Goal: Information Seeking & Learning: Learn about a topic

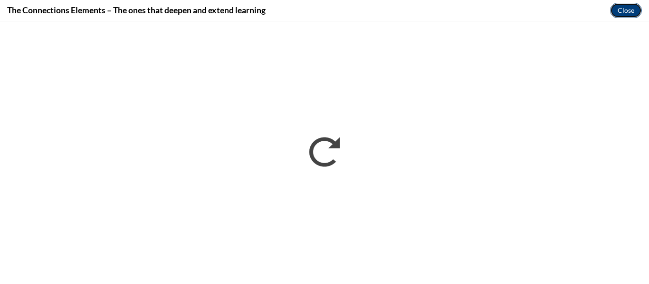
click at [621, 11] on button "Close" at bounding box center [626, 10] width 32 height 15
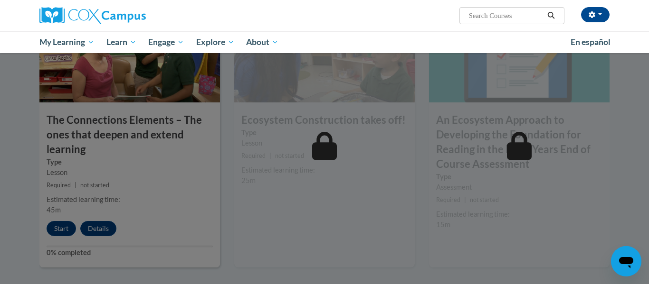
click at [366, 151] on div at bounding box center [324, 142] width 649 height 284
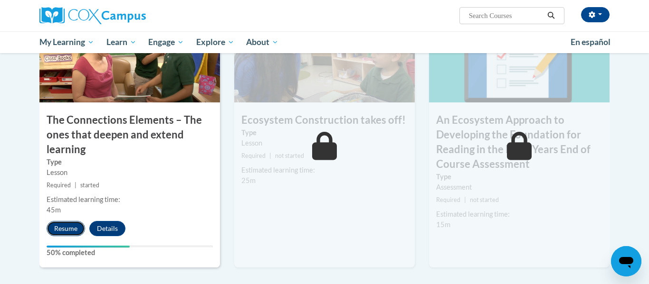
click at [69, 225] on button "Resume" at bounding box center [66, 228] width 38 height 15
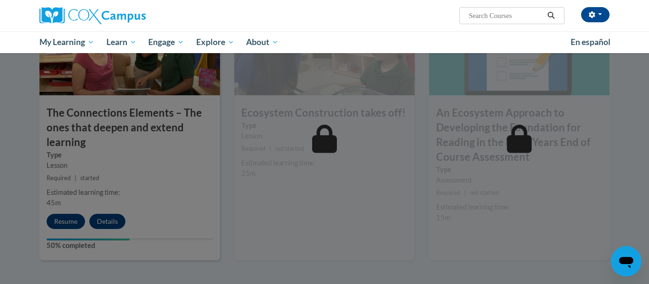
scroll to position [797, 0]
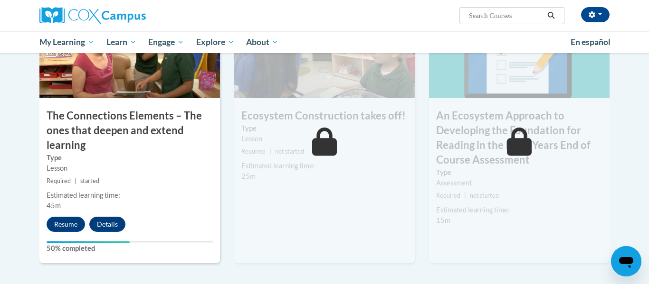
scroll to position [795, 0]
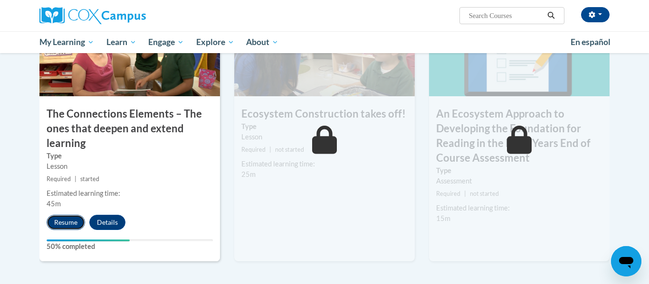
click at [63, 219] on button "Resume" at bounding box center [66, 222] width 38 height 15
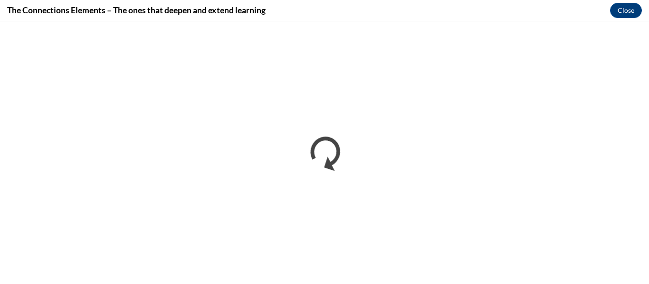
scroll to position [0, 0]
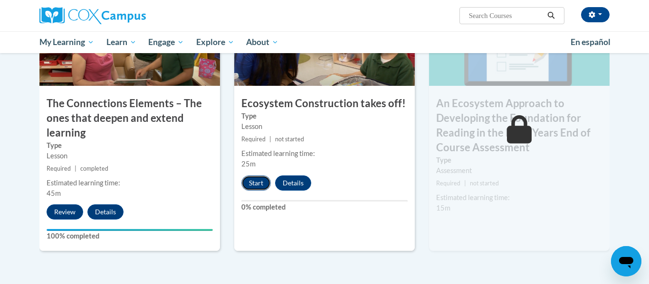
click at [260, 181] on button "Start" at bounding box center [255, 183] width 29 height 15
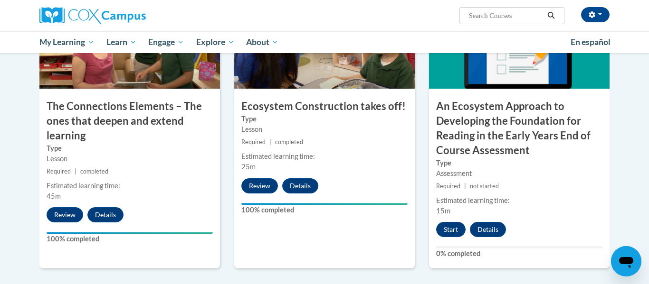
scroll to position [806, 0]
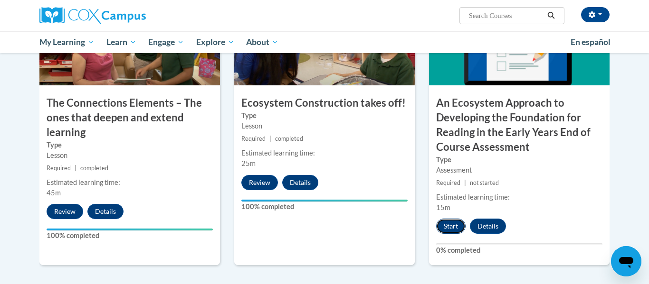
click at [450, 228] on button "Start" at bounding box center [450, 226] width 29 height 15
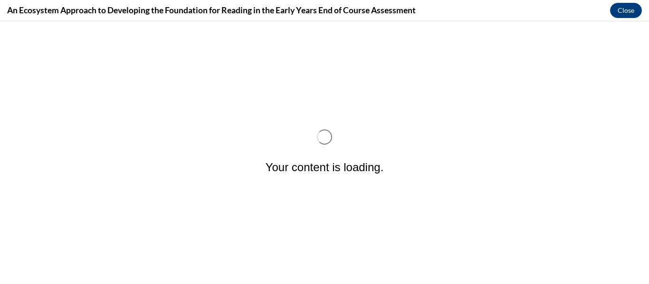
scroll to position [0, 0]
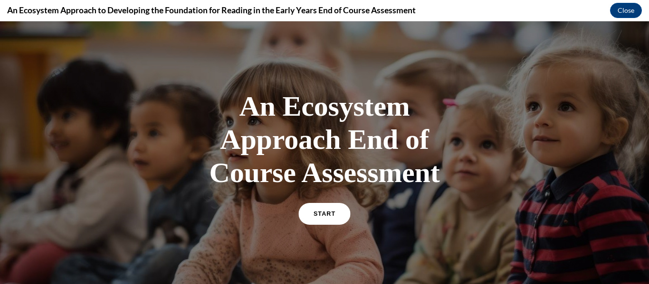
click at [317, 218] on link "START" at bounding box center [324, 214] width 52 height 22
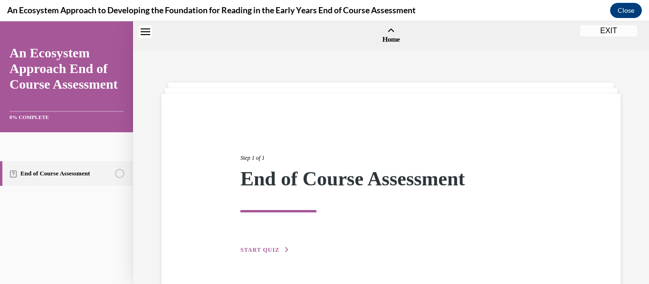
scroll to position [29, 0]
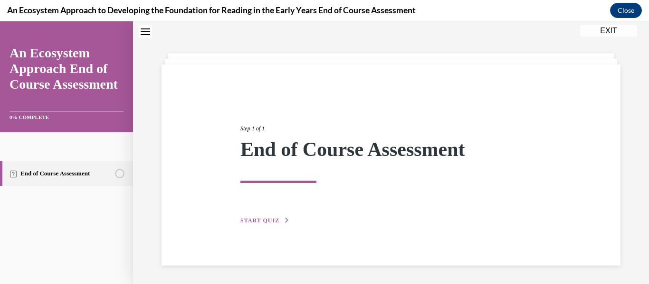
click at [279, 219] on button "START QUIZ" at bounding box center [264, 221] width 49 height 9
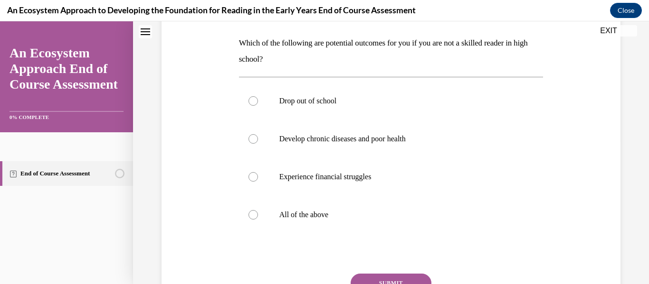
scroll to position [147, 0]
click at [311, 101] on p "Drop out of school" at bounding box center [399, 99] width 240 height 9
click at [258, 101] on input "Drop out of school" at bounding box center [252, 99] width 9 height 9
radio input "true"
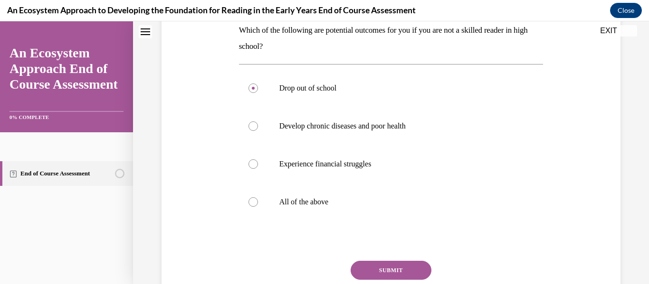
scroll to position [156, 0]
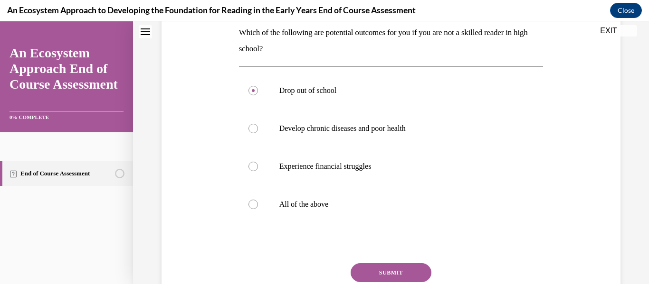
click at [358, 66] on div "Drop out of school Develop chronic diseases and poor health Experience financia…" at bounding box center [391, 147] width 304 height 162
click at [304, 205] on p "All of the above" at bounding box center [399, 204] width 240 height 9
click at [258, 205] on input "All of the above" at bounding box center [252, 204] width 9 height 9
radio input "true"
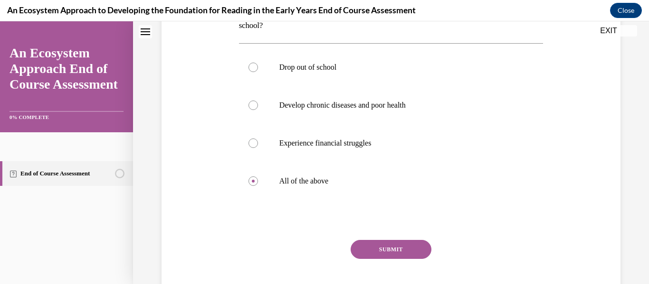
scroll to position [180, 0]
click at [399, 251] on button "SUBMIT" at bounding box center [390, 248] width 81 height 19
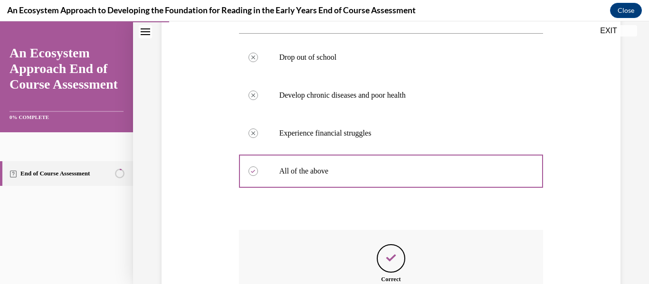
scroll to position [309, 0]
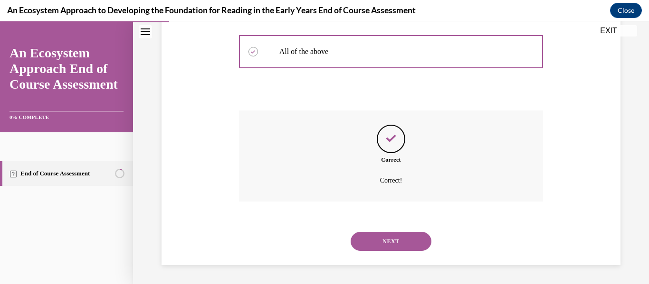
click at [379, 237] on button "NEXT" at bounding box center [390, 241] width 81 height 19
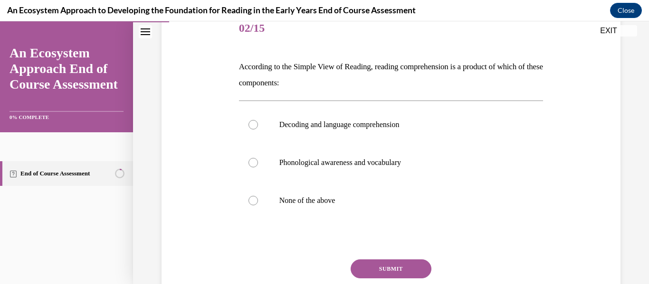
scroll to position [124, 0]
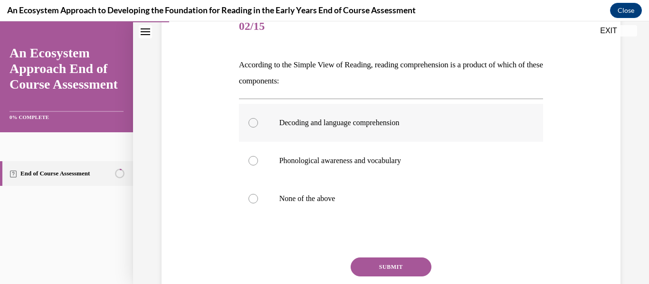
click at [265, 118] on label "Decoding and language comprehension" at bounding box center [391, 123] width 304 height 38
click at [258, 118] on input "Decoding and language comprehension" at bounding box center [252, 122] width 9 height 9
radio input "true"
click at [401, 266] on button "SUBMIT" at bounding box center [390, 267] width 81 height 19
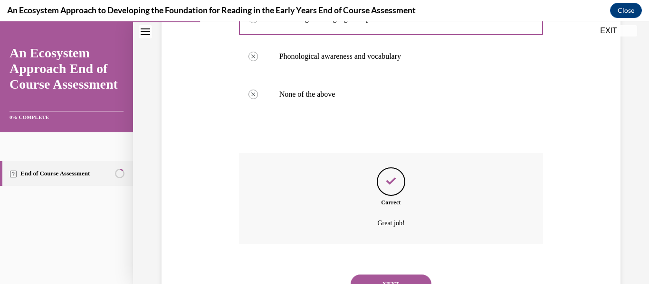
scroll to position [271, 0]
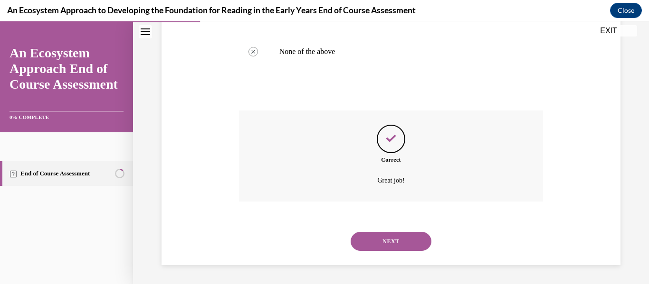
click at [386, 245] on button "NEXT" at bounding box center [390, 241] width 81 height 19
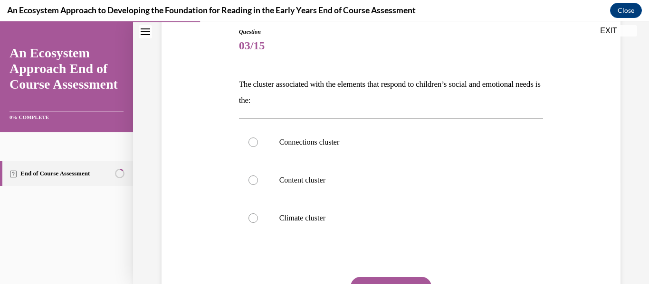
scroll to position [105, 0]
click at [444, 193] on label "Content cluster" at bounding box center [391, 180] width 304 height 38
click at [258, 185] on input "Content cluster" at bounding box center [252, 179] width 9 height 9
radio input "true"
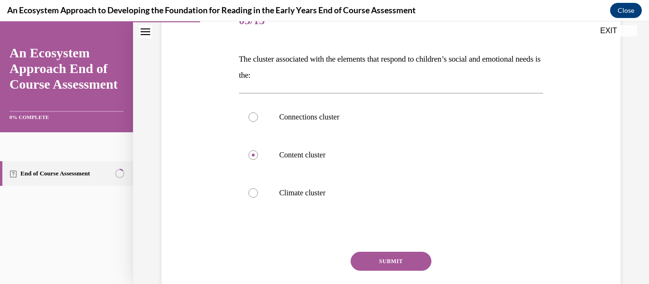
scroll to position [130, 0]
click at [325, 195] on p "Climate cluster" at bounding box center [399, 192] width 240 height 9
click at [258, 195] on input "Climate cluster" at bounding box center [252, 192] width 9 height 9
radio input "true"
click at [357, 123] on label "Connections cluster" at bounding box center [391, 117] width 304 height 38
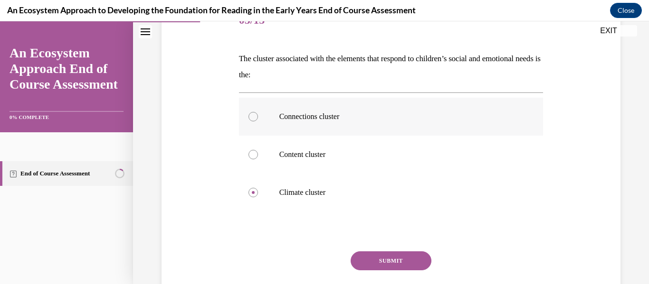
click at [258, 122] on input "Connections cluster" at bounding box center [252, 116] width 9 height 9
radio input "true"
click at [388, 261] on button "SUBMIT" at bounding box center [390, 261] width 81 height 19
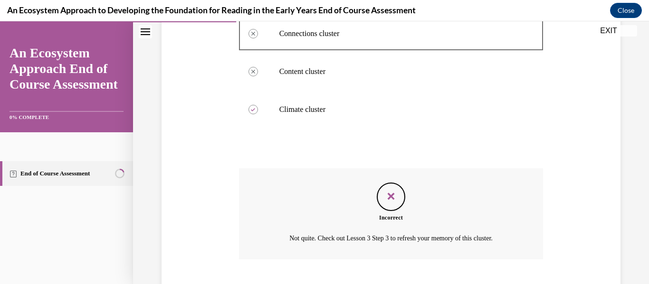
scroll to position [271, 0]
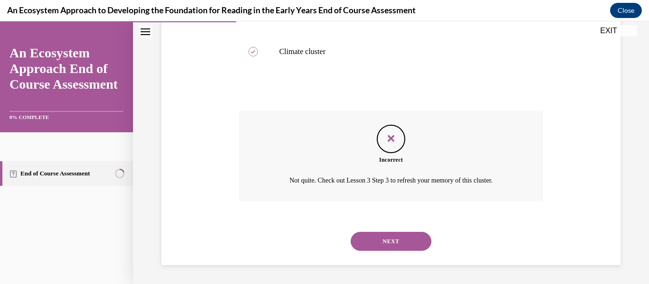
click at [402, 242] on button "NEXT" at bounding box center [390, 241] width 81 height 19
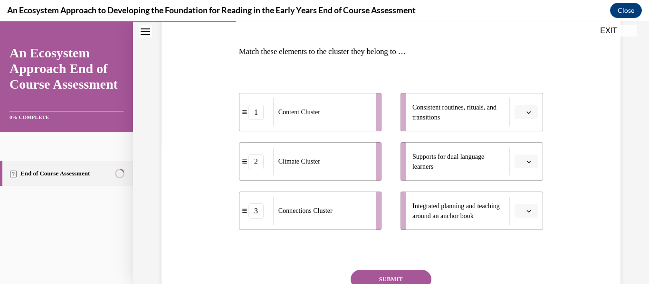
scroll to position [142, 0]
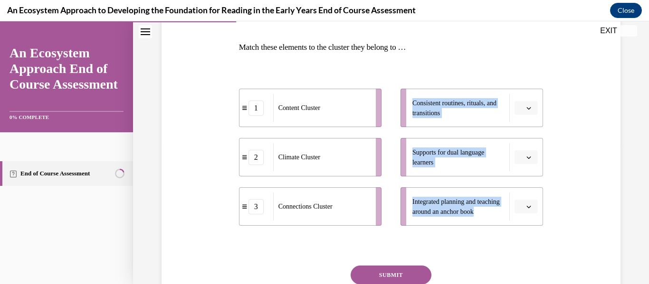
drag, startPoint x: 435, startPoint y: 216, endPoint x: 374, endPoint y: 140, distance: 96.9
click at [374, 140] on div "1 Content Cluster 2 Climate Cluster 3 Connections Cluster Consistent routines, …" at bounding box center [391, 148] width 304 height 156
click at [528, 208] on icon "button" at bounding box center [528, 207] width 5 height 5
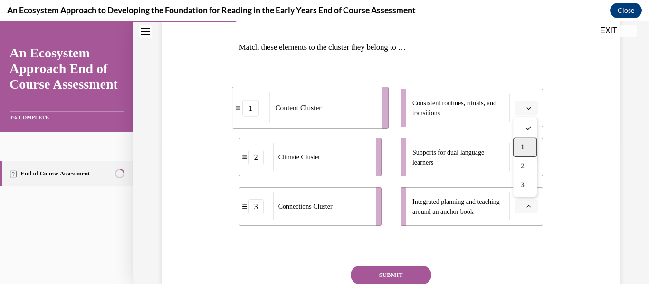
click at [517, 144] on div "1" at bounding box center [525, 147] width 24 height 19
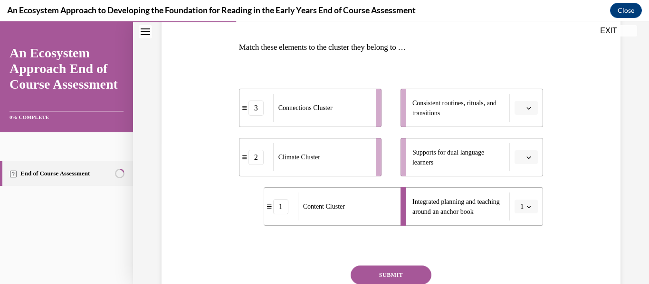
click at [528, 160] on span "button" at bounding box center [528, 157] width 7 height 7
click at [520, 237] on div "3" at bounding box center [525, 235] width 24 height 19
click at [522, 104] on span "Please select an option" at bounding box center [521, 108] width 3 height 9
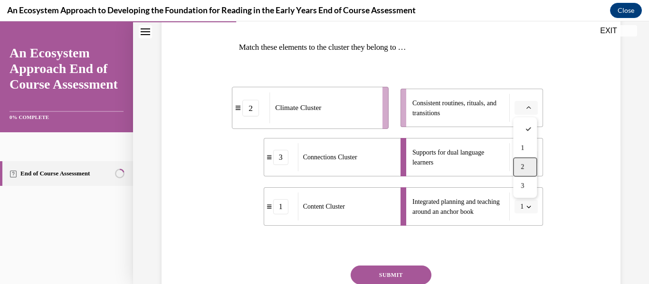
click at [525, 164] on div "2" at bounding box center [525, 167] width 24 height 19
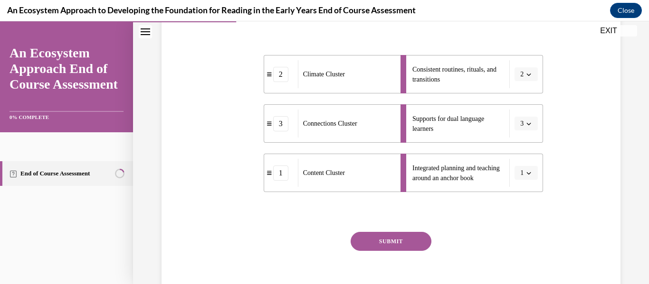
scroll to position [180, 0]
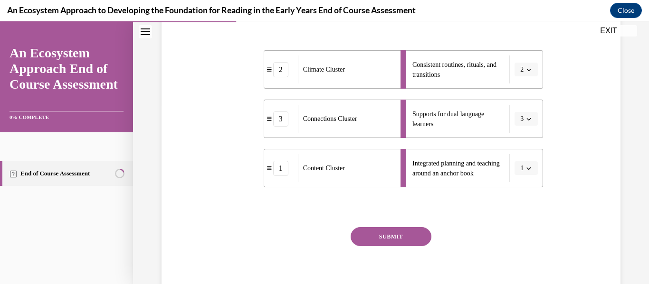
click at [405, 233] on button "SUBMIT" at bounding box center [390, 236] width 81 height 19
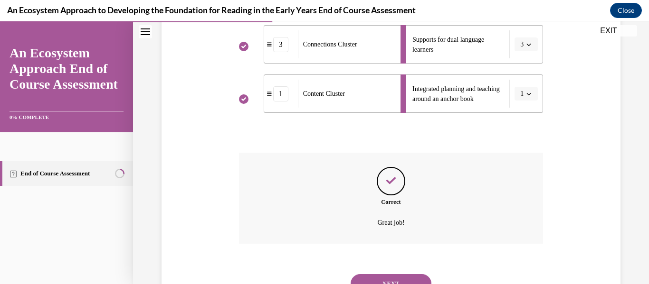
scroll to position [297, 0]
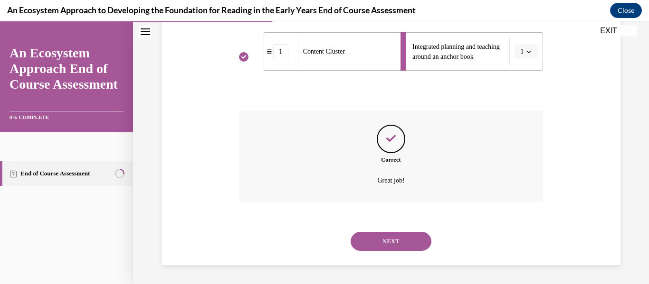
click at [405, 241] on button "NEXT" at bounding box center [390, 241] width 81 height 19
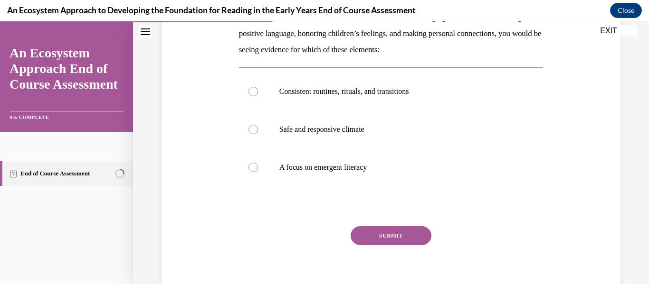
scroll to position [172, 0]
click at [307, 136] on label "Safe and responsive climate" at bounding box center [391, 129] width 304 height 38
click at [258, 134] on input "Safe and responsive climate" at bounding box center [252, 128] width 9 height 9
radio input "true"
click at [389, 228] on button "SUBMIT" at bounding box center [390, 235] width 81 height 19
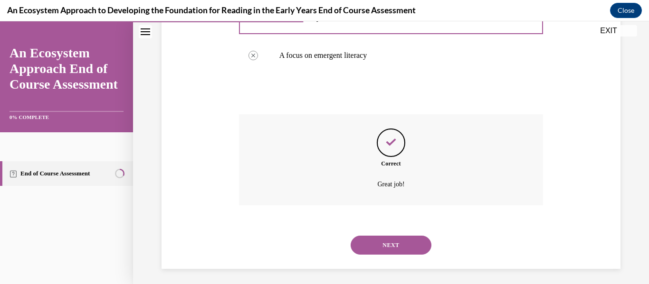
scroll to position [287, 0]
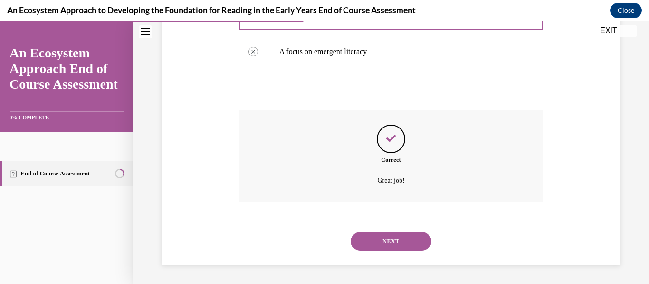
click at [391, 238] on button "NEXT" at bounding box center [390, 241] width 81 height 19
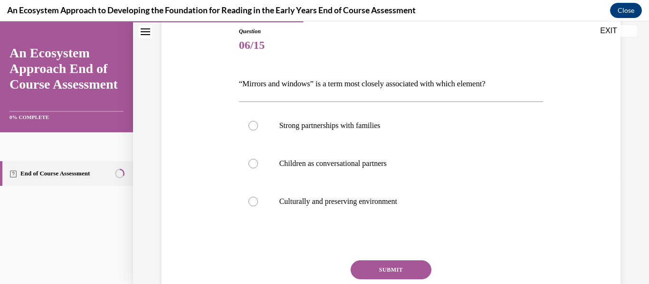
scroll to position [111, 0]
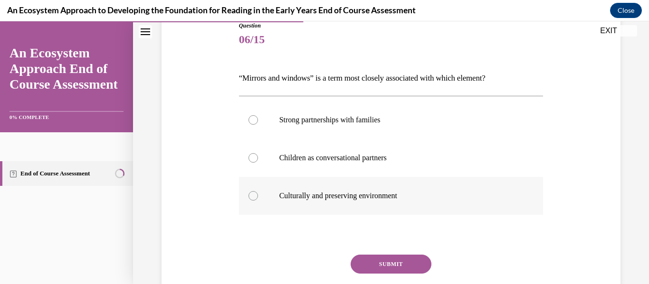
click at [369, 202] on label "Culturally and preserving environment" at bounding box center [391, 196] width 304 height 38
click at [258, 201] on input "Culturally and preserving environment" at bounding box center [252, 195] width 9 height 9
radio input "true"
click at [392, 263] on button "SUBMIT" at bounding box center [390, 264] width 81 height 19
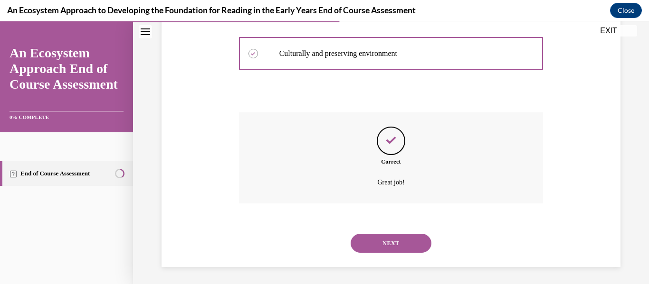
scroll to position [255, 0]
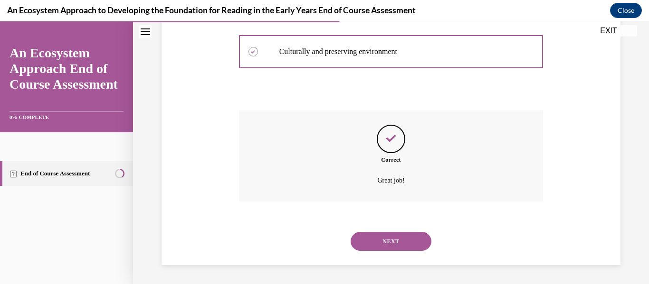
click at [394, 237] on button "NEXT" at bounding box center [390, 241] width 81 height 19
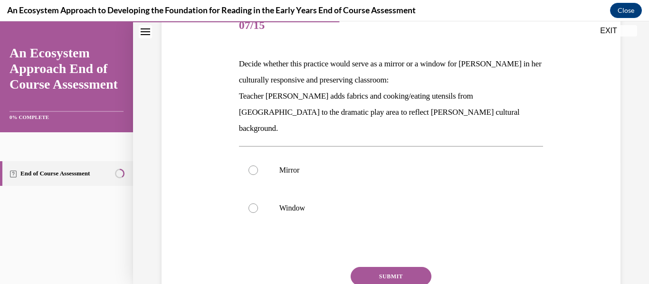
scroll to position [130, 0]
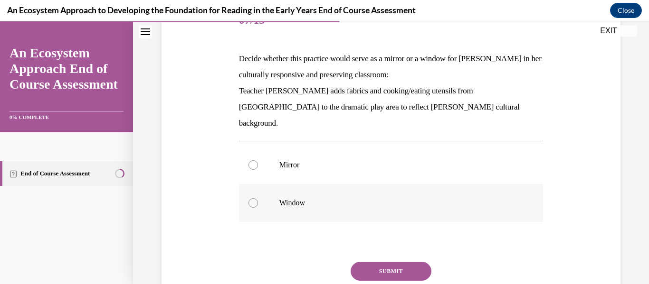
click at [273, 184] on label "Window" at bounding box center [391, 203] width 304 height 38
click at [258, 199] on input "Window" at bounding box center [252, 203] width 9 height 9
radio input "true"
click at [360, 262] on button "SUBMIT" at bounding box center [390, 271] width 81 height 19
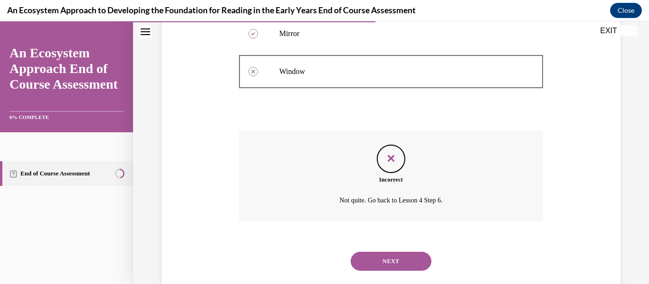
scroll to position [265, 0]
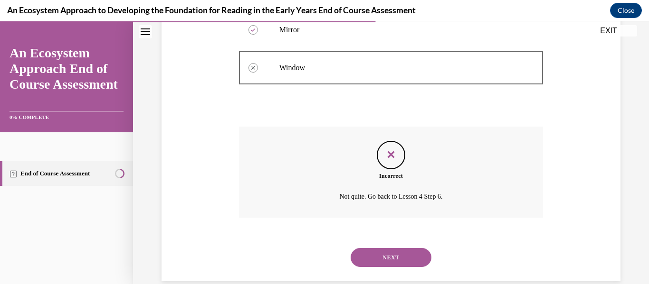
click at [370, 248] on button "NEXT" at bounding box center [390, 257] width 81 height 19
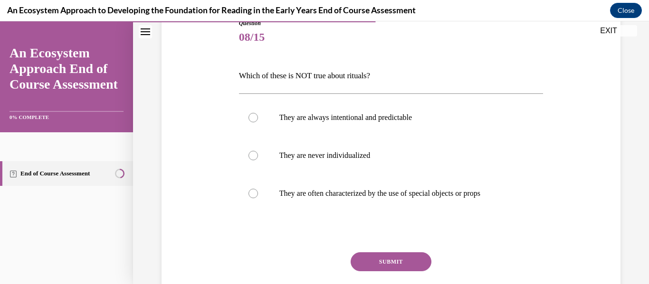
scroll to position [117, 0]
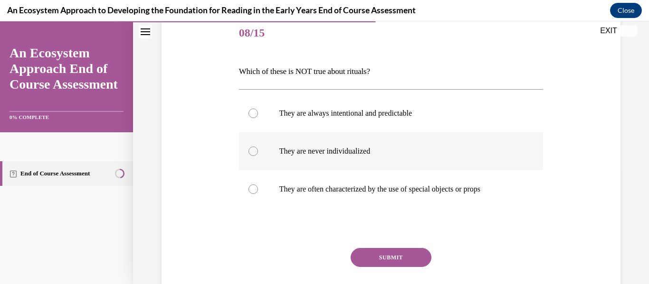
click at [429, 152] on p "They are never individualized" at bounding box center [399, 151] width 240 height 9
click at [258, 152] on input "They are never individualized" at bounding box center [252, 151] width 9 height 9
radio input "true"
click at [401, 258] on button "SUBMIT" at bounding box center [390, 257] width 81 height 19
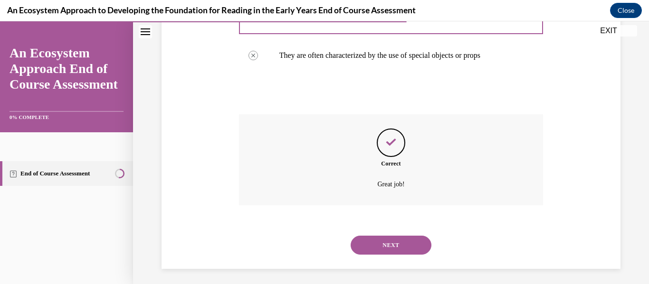
scroll to position [255, 0]
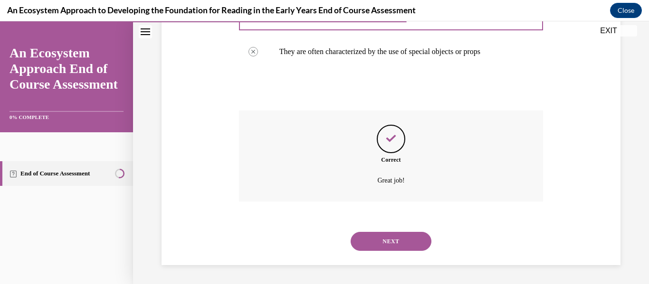
click at [393, 238] on button "NEXT" at bounding box center [390, 241] width 81 height 19
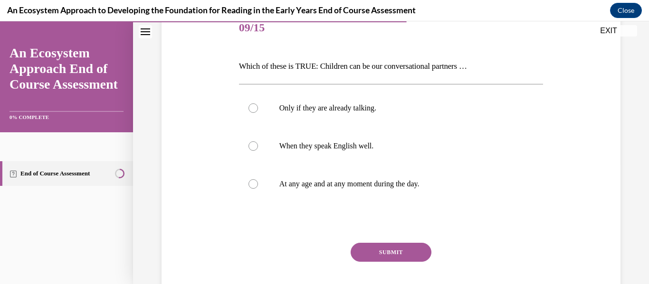
scroll to position [125, 0]
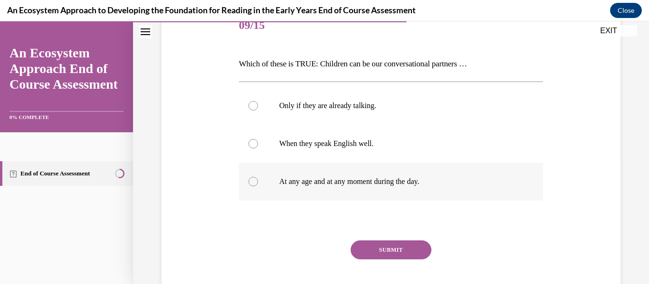
click at [303, 180] on p "At any age and at any moment during the day." at bounding box center [399, 181] width 240 height 9
click at [258, 180] on input "At any age and at any moment during the day." at bounding box center [252, 181] width 9 height 9
radio input "true"
click at [383, 255] on button "SUBMIT" at bounding box center [390, 250] width 81 height 19
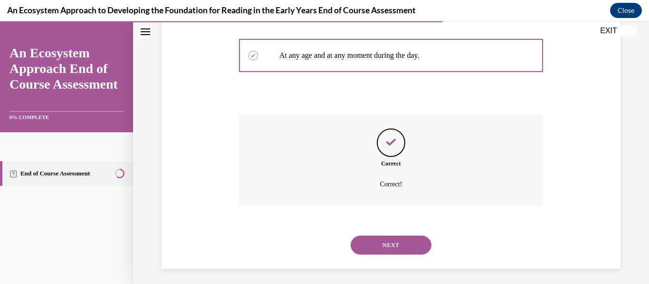
scroll to position [255, 0]
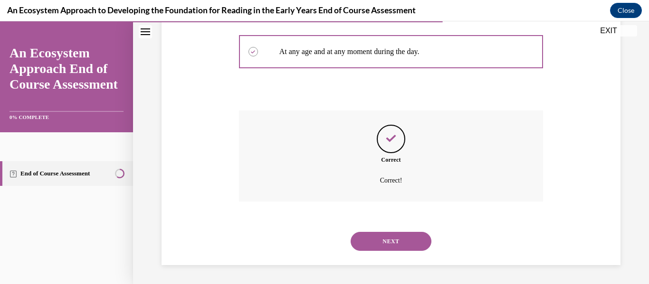
click at [388, 238] on button "NEXT" at bounding box center [390, 241] width 81 height 19
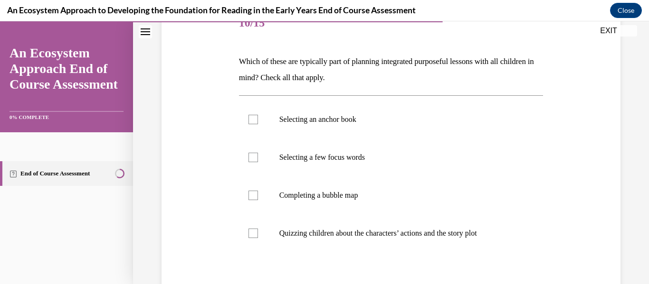
scroll to position [128, 0]
click at [262, 116] on label "Selecting an anchor book" at bounding box center [391, 119] width 304 height 38
click at [258, 116] on input "Selecting an anchor book" at bounding box center [252, 118] width 9 height 9
checkbox input "true"
click at [250, 157] on div at bounding box center [252, 156] width 9 height 9
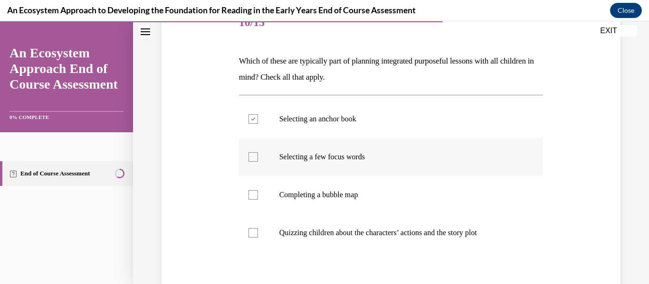
click at [250, 157] on input "Selecting a few focus words" at bounding box center [252, 156] width 9 height 9
checkbox input "true"
click at [255, 225] on label "Quizzing children about the characters’ actions and the story plot" at bounding box center [391, 233] width 304 height 38
click at [255, 228] on input "Quizzing children about the characters’ actions and the story plot" at bounding box center [252, 232] width 9 height 9
checkbox input "true"
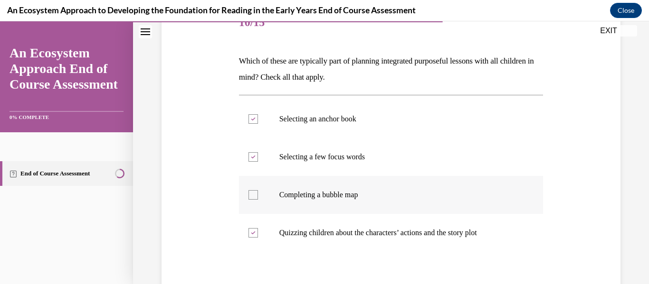
click at [253, 191] on div at bounding box center [252, 194] width 9 height 9
click at [253, 191] on input "Completing a bubble map" at bounding box center [252, 194] width 9 height 9
checkbox input "true"
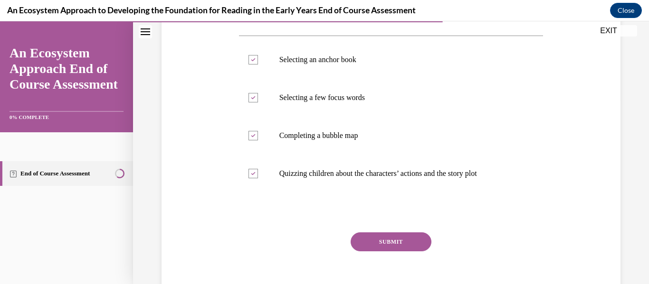
scroll to position [189, 0]
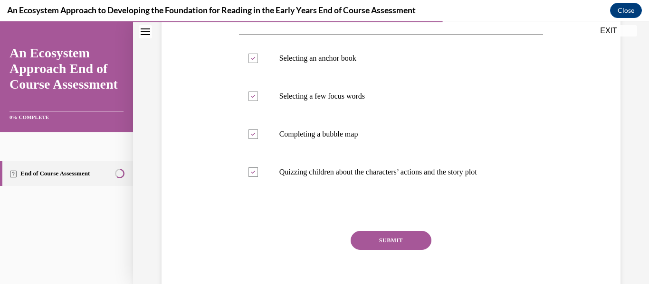
click at [372, 237] on button "SUBMIT" at bounding box center [390, 240] width 81 height 19
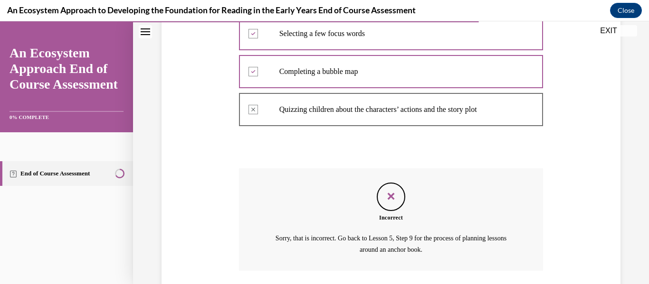
scroll to position [321, 0]
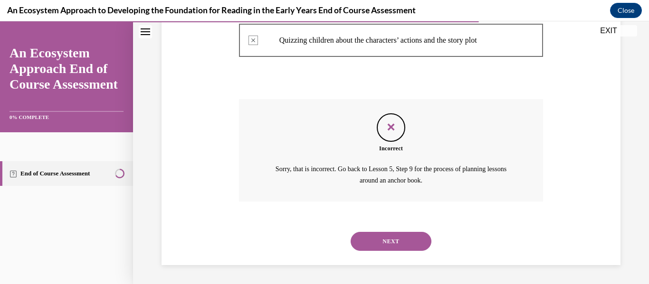
click at [372, 238] on button "NEXT" at bounding box center [390, 241] width 81 height 19
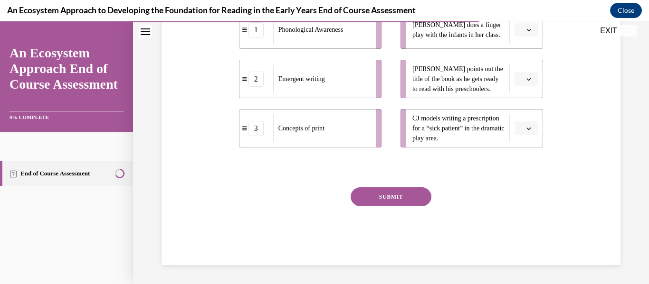
scroll to position [117, 0]
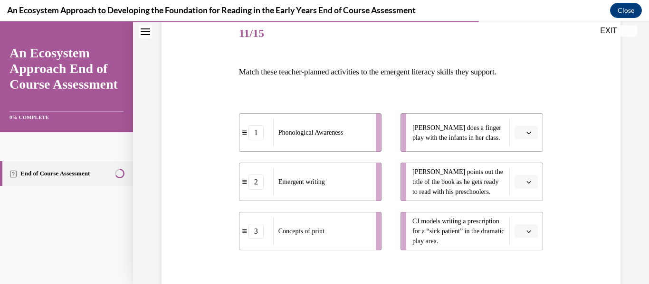
click at [529, 234] on span "button" at bounding box center [528, 231] width 7 height 7
click at [527, 187] on div "2" at bounding box center [525, 191] width 24 height 19
click at [529, 180] on icon "button" at bounding box center [528, 182] width 5 height 5
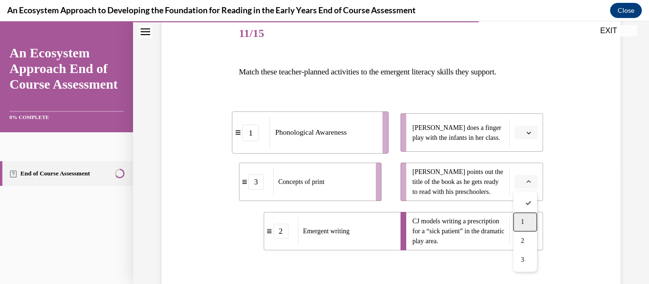
click at [518, 218] on div "1" at bounding box center [525, 222] width 24 height 19
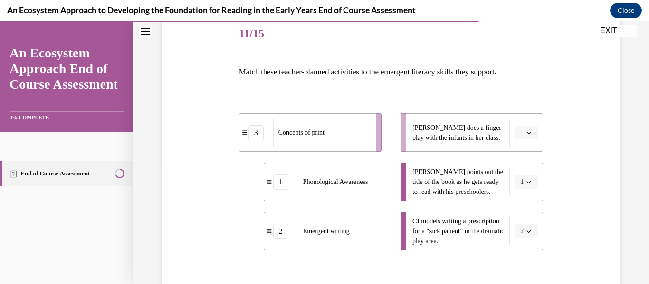
click at [528, 140] on li "Lulu does a finger play with the infants in her class." at bounding box center [471, 133] width 142 height 38
click at [528, 133] on icon "button" at bounding box center [529, 133] width 4 height 2
click at [521, 212] on span "3" at bounding box center [521, 211] width 3 height 8
click at [526, 183] on icon "button" at bounding box center [528, 182] width 5 height 5
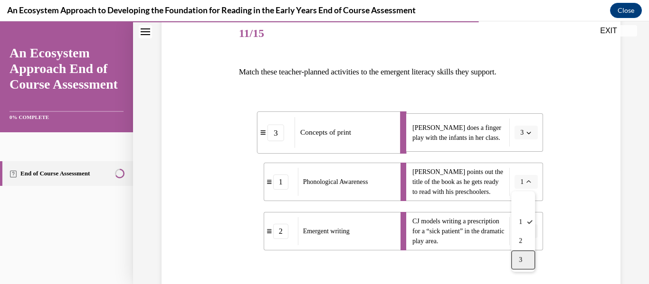
click at [516, 251] on div "3" at bounding box center [523, 260] width 24 height 19
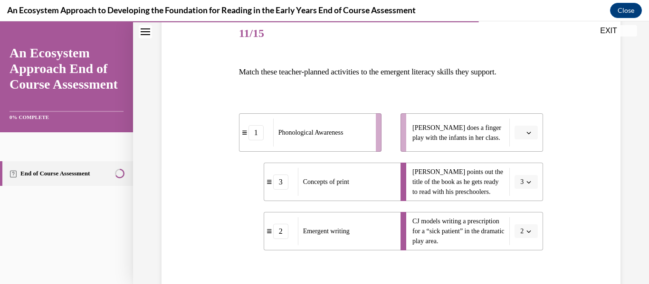
click at [517, 142] on li "Lulu does a finger play with the infants in her class." at bounding box center [471, 133] width 142 height 38
click at [523, 134] on button "button" at bounding box center [525, 133] width 23 height 14
click at [522, 171] on span "1" at bounding box center [521, 173] width 3 height 8
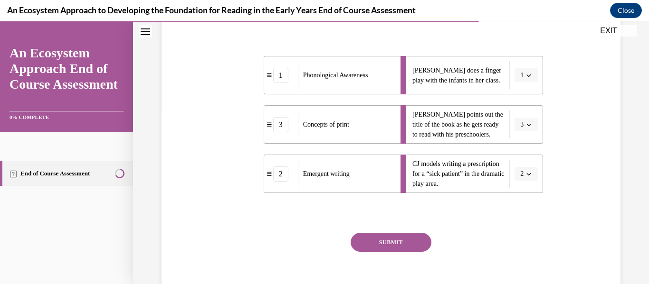
scroll to position [183, 0]
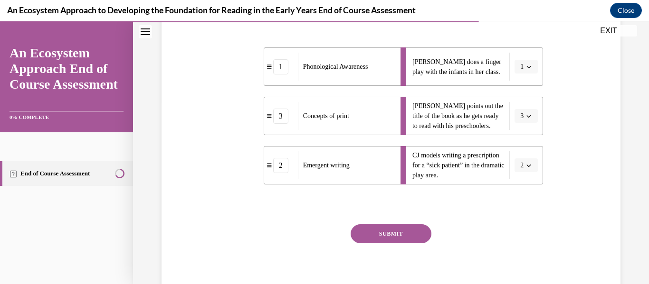
click at [375, 236] on button "SUBMIT" at bounding box center [390, 234] width 81 height 19
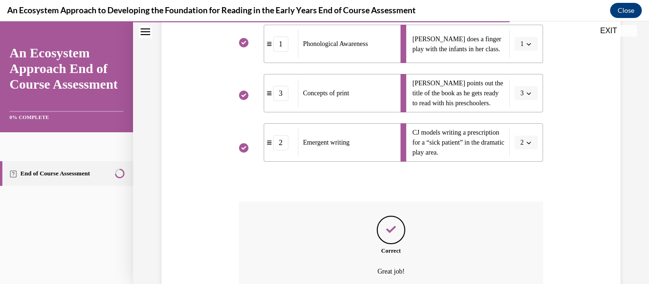
scroll to position [297, 0]
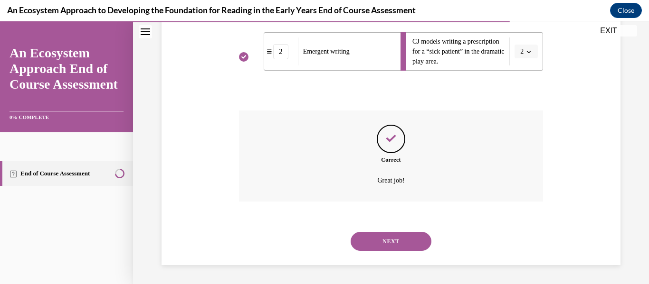
click at [377, 239] on button "NEXT" at bounding box center [390, 241] width 81 height 19
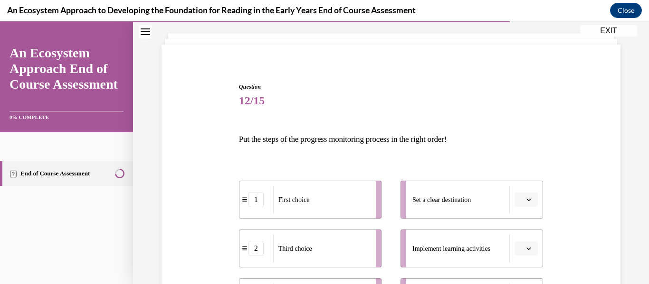
scroll to position [47, 0]
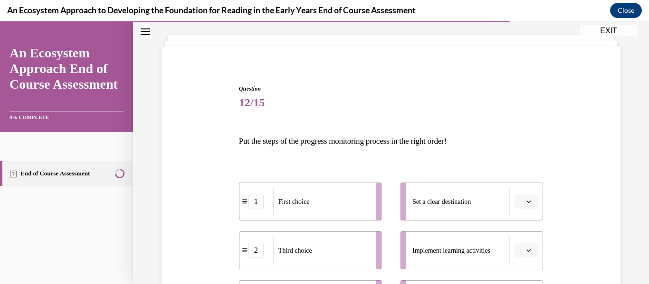
click at [605, 30] on button "EXIT" at bounding box center [608, 30] width 57 height 11
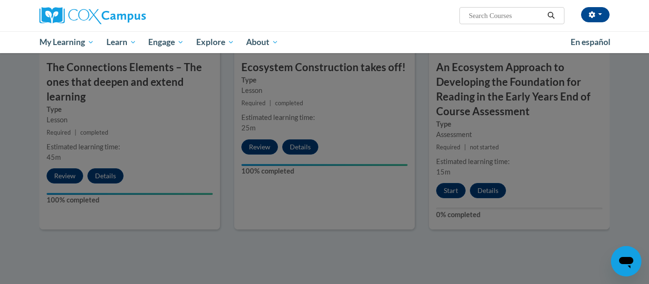
scroll to position [843, 0]
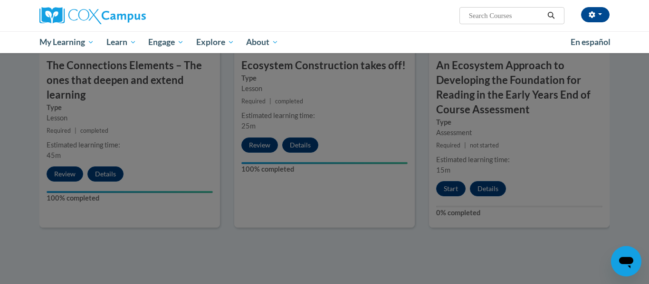
click at [291, 150] on div at bounding box center [324, 142] width 649 height 284
click at [258, 147] on div at bounding box center [324, 142] width 649 height 284
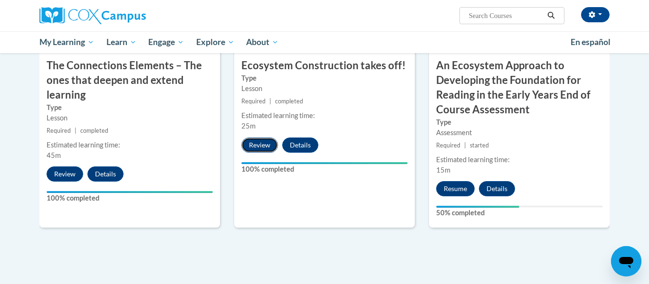
click at [255, 139] on button "Review" at bounding box center [259, 145] width 37 height 15
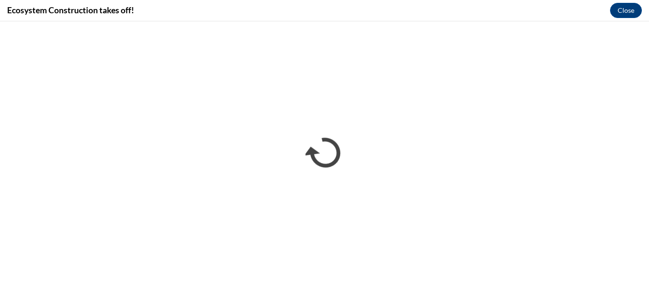
scroll to position [0, 0]
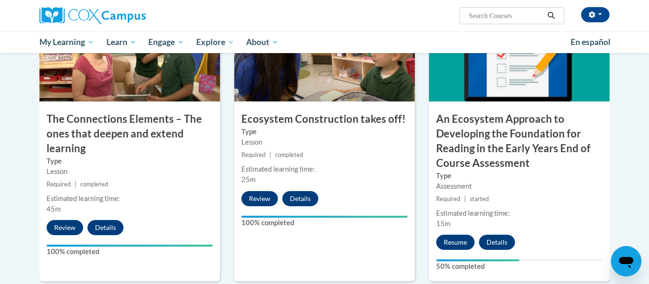
scroll to position [865, 0]
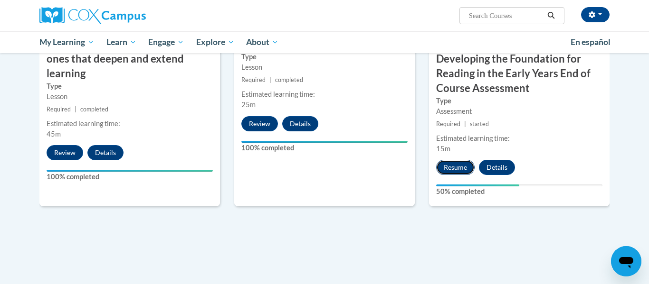
click at [451, 166] on button "Resume" at bounding box center [455, 167] width 38 height 15
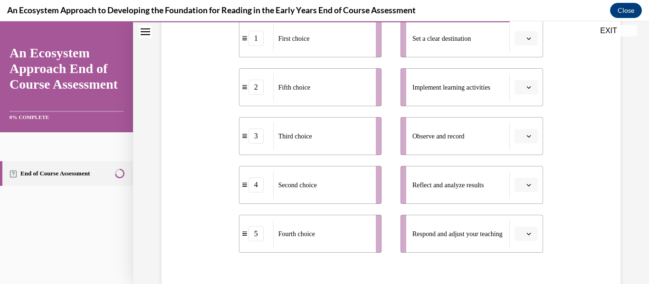
scroll to position [211, 0]
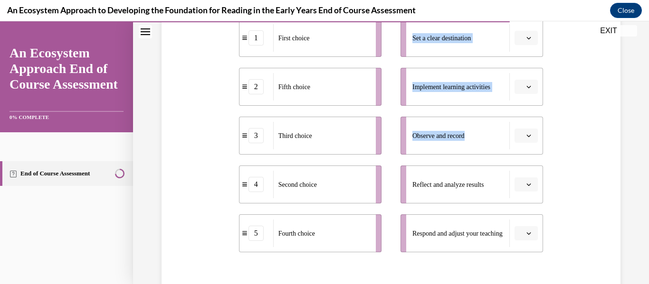
drag, startPoint x: 402, startPoint y: 133, endPoint x: 391, endPoint y: 41, distance: 92.3
click at [391, 41] on ul "Set a clear destination Implement learning activities Observe and record Reflec…" at bounding box center [467, 136] width 152 height 234
click at [487, 142] on div "Observe and record" at bounding box center [460, 136] width 97 height 28
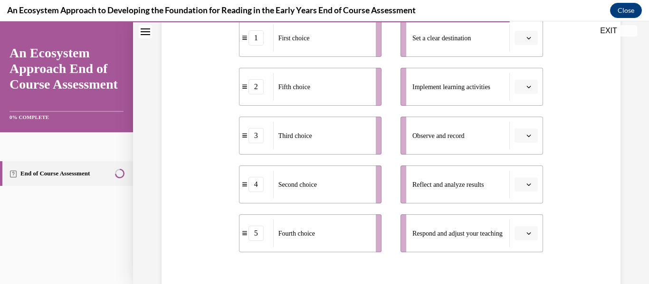
click at [527, 138] on icon "button" at bounding box center [528, 135] width 5 height 5
click at [520, 180] on div "1" at bounding box center [525, 176] width 24 height 19
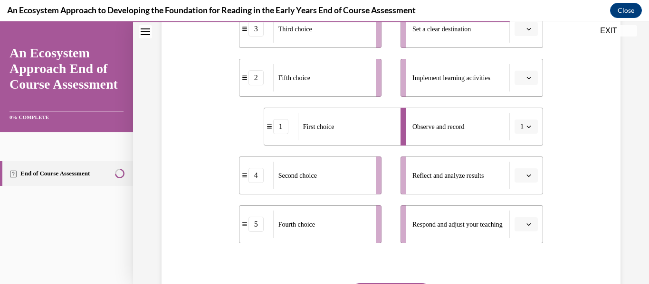
scroll to position [221, 0]
click at [530, 176] on icon "button" at bounding box center [528, 174] width 5 height 5
click at [530, 100] on div "2" at bounding box center [525, 96] width 24 height 19
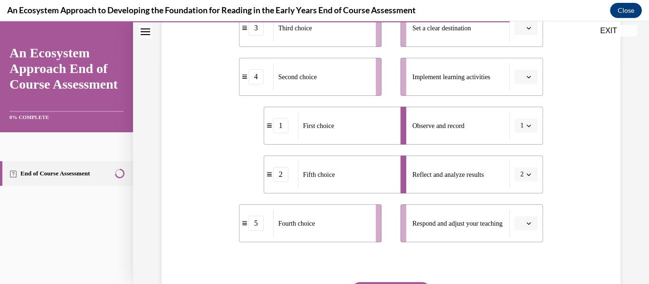
click at [530, 173] on icon "button" at bounding box center [528, 174] width 5 height 5
click at [516, 138] on div "4" at bounding box center [523, 134] width 24 height 19
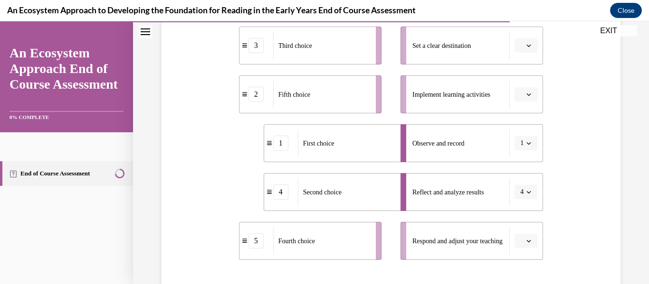
scroll to position [201, 0]
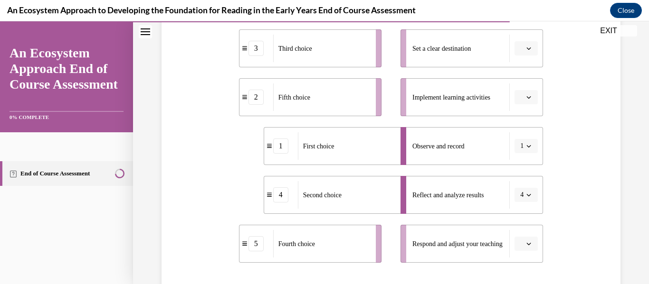
click at [530, 239] on button "button" at bounding box center [525, 244] width 23 height 14
click at [526, 181] on div "3" at bounding box center [525, 184] width 24 height 19
click at [527, 98] on icon "button" at bounding box center [528, 97] width 5 height 5
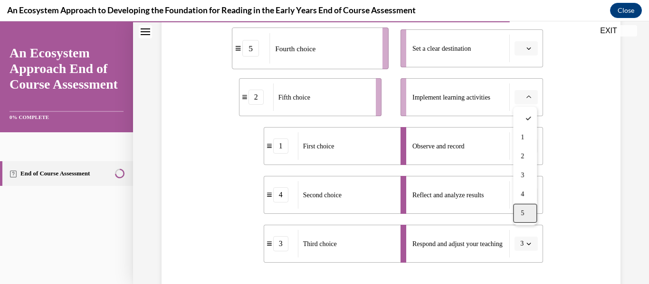
click at [520, 212] on span "5" at bounding box center [521, 214] width 3 height 8
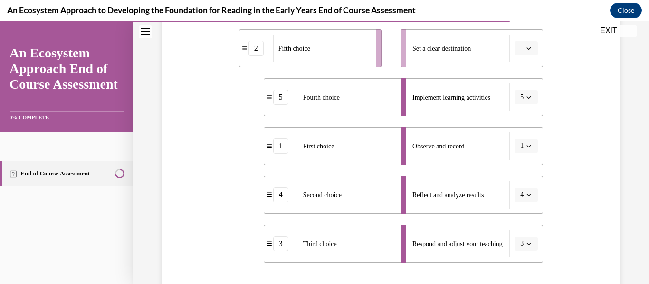
click at [521, 48] on span "Please select an option" at bounding box center [521, 48] width 3 height 9
click at [525, 103] on div "2" at bounding box center [525, 107] width 24 height 19
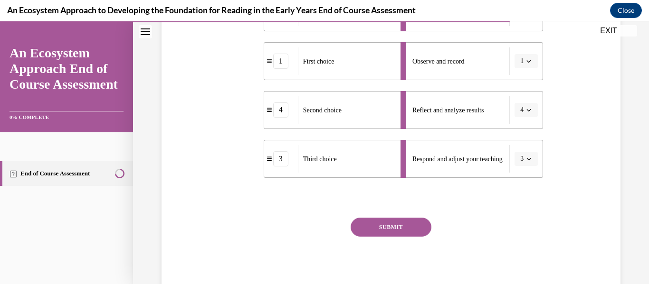
scroll to position [288, 0]
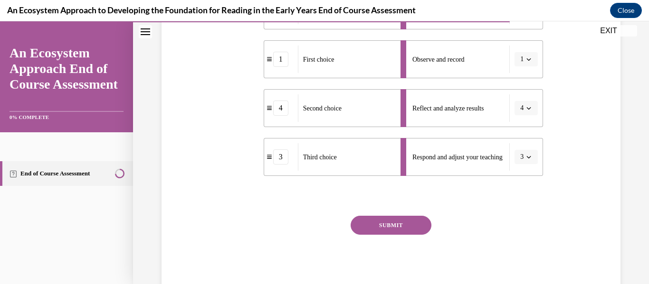
click at [402, 216] on button "SUBMIT" at bounding box center [390, 225] width 81 height 19
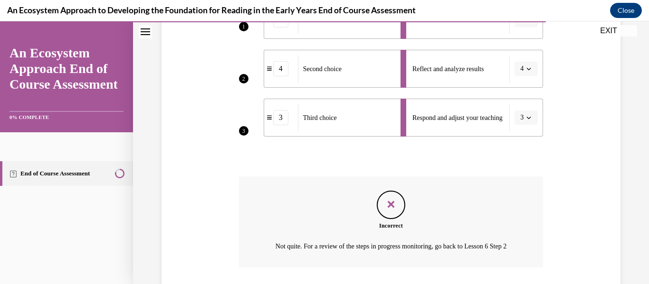
scroll to position [405, 0]
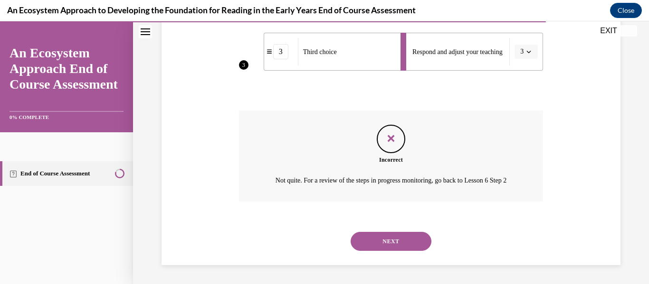
click at [395, 239] on button "NEXT" at bounding box center [390, 241] width 81 height 19
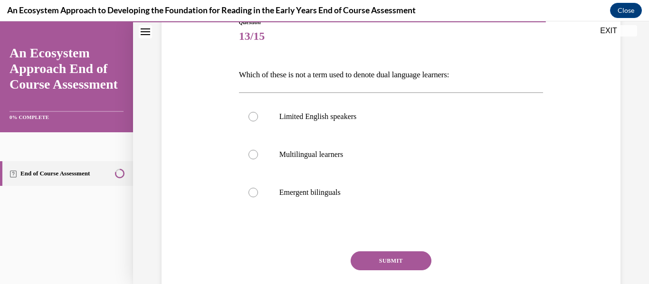
scroll to position [125, 0]
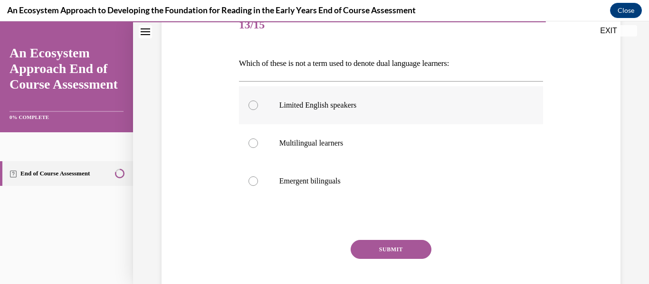
click at [348, 111] on label "Limited English speakers" at bounding box center [391, 105] width 304 height 38
click at [258, 110] on input "Limited English speakers" at bounding box center [252, 105] width 9 height 9
radio input "true"
click at [401, 251] on button "SUBMIT" at bounding box center [390, 249] width 81 height 19
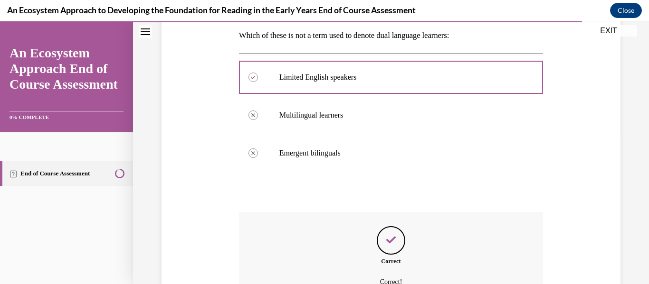
scroll to position [255, 0]
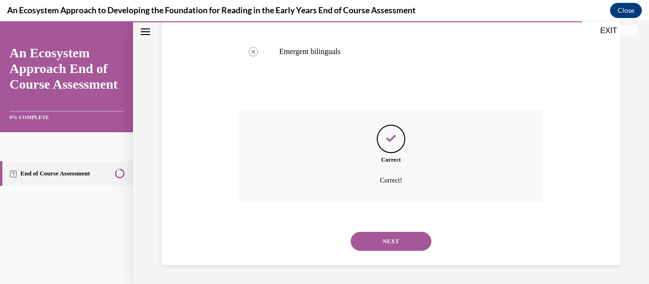
click at [385, 244] on button "NEXT" at bounding box center [390, 241] width 81 height 19
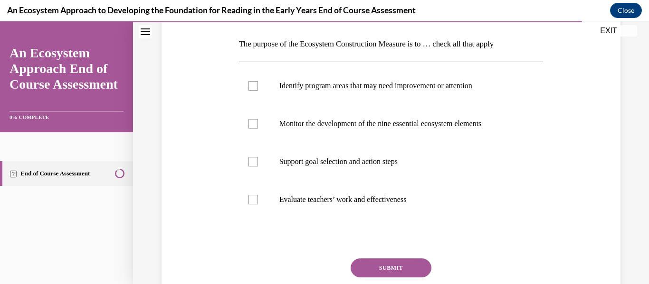
scroll to position [146, 0]
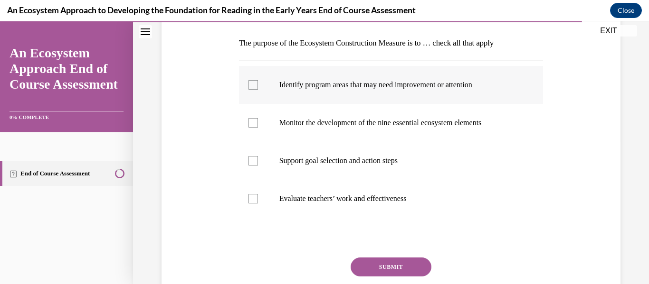
click at [249, 84] on div at bounding box center [252, 84] width 9 height 9
click at [249, 84] on input "Identify program areas that may need improvement or attention" at bounding box center [252, 84] width 9 height 9
checkbox input "true"
click at [251, 121] on div at bounding box center [252, 122] width 9 height 9
click at [251, 121] on input "Monitor the development of the nine essential ecosystem elements" at bounding box center [252, 122] width 9 height 9
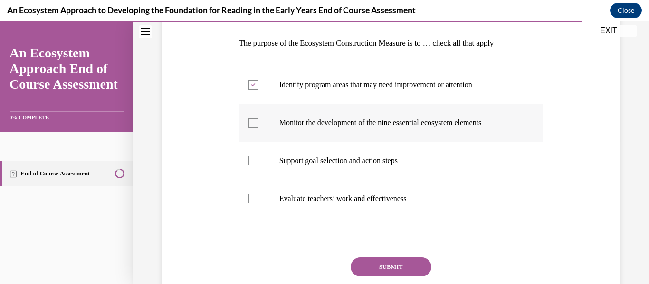
checkbox input "true"
click at [253, 160] on div at bounding box center [252, 160] width 9 height 9
click at [253, 160] on input "Support goal selection and action steps" at bounding box center [252, 160] width 9 height 9
checkbox input "true"
click at [249, 197] on div at bounding box center [252, 198] width 9 height 9
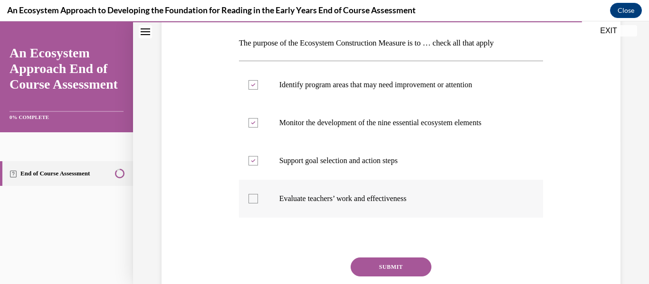
click at [249, 197] on input "Evaluate teachers’ work and effectiveness" at bounding box center [252, 198] width 9 height 9
checkbox input "true"
click at [367, 263] on button "SUBMIT" at bounding box center [390, 267] width 81 height 19
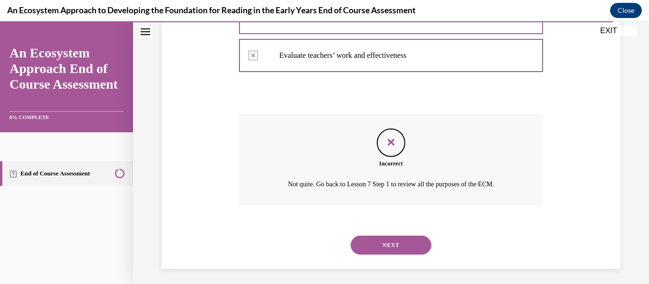
scroll to position [293, 0]
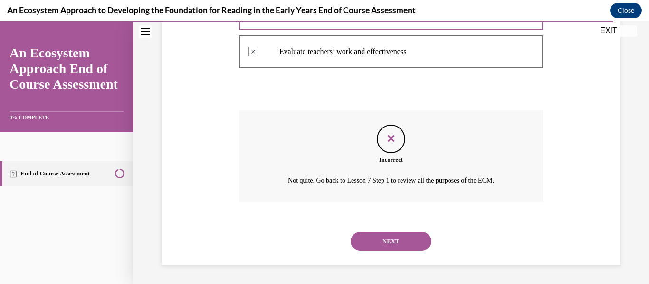
click at [378, 235] on button "NEXT" at bounding box center [390, 241] width 81 height 19
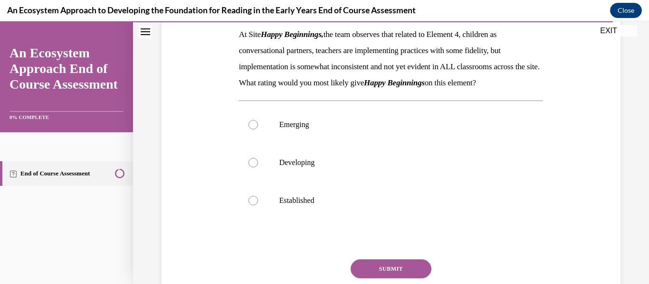
scroll to position [151, 0]
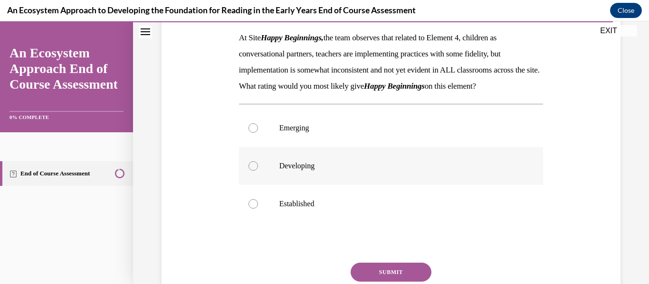
click at [265, 185] on label "Developing" at bounding box center [391, 166] width 304 height 38
click at [258, 171] on input "Developing" at bounding box center [252, 165] width 9 height 9
radio input "true"
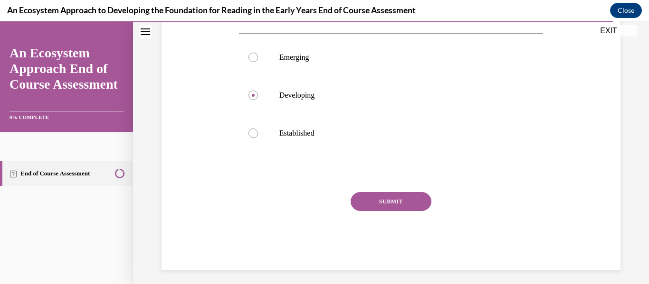
click at [394, 211] on button "SUBMIT" at bounding box center [390, 201] width 81 height 19
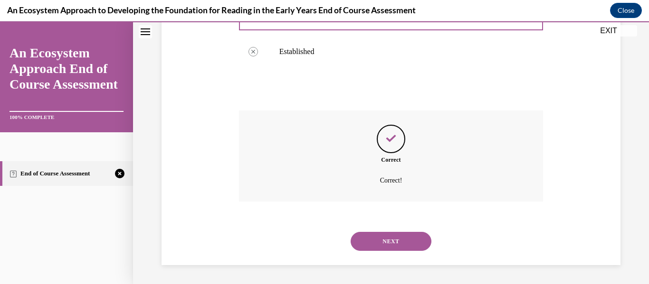
scroll to position [320, 0]
click at [395, 243] on button "NEXT" at bounding box center [390, 241] width 81 height 19
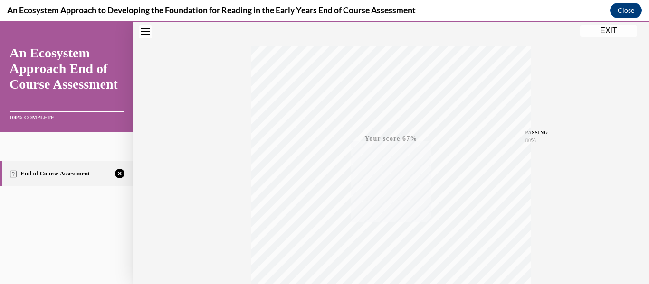
scroll to position [224, 0]
click at [384, 227] on icon "button" at bounding box center [391, 226] width 34 height 10
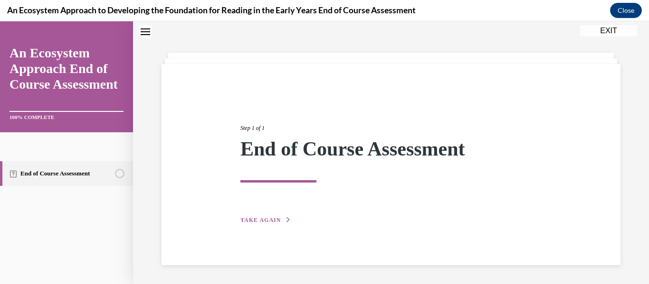
click at [275, 221] on span "TAKE AGAIN" at bounding box center [260, 220] width 40 height 7
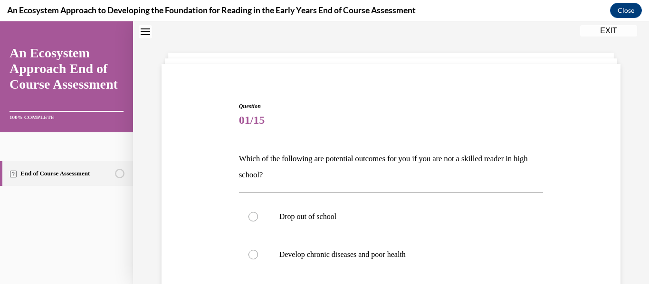
click at [275, 221] on label "Drop out of school" at bounding box center [391, 217] width 304 height 38
click at [258, 221] on input "Drop out of school" at bounding box center [252, 216] width 9 height 9
radio input "true"
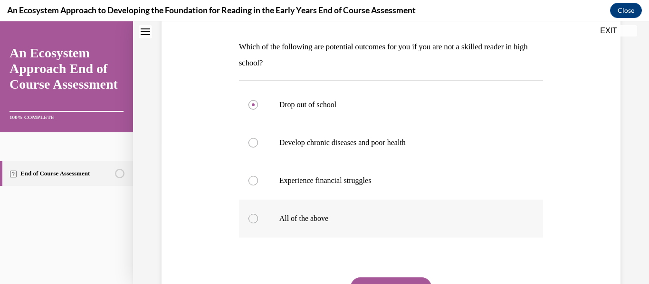
scroll to position [143, 0]
click at [298, 218] on p "All of the above" at bounding box center [399, 217] width 240 height 9
click at [258, 218] on input "All of the above" at bounding box center [252, 217] width 9 height 9
radio input "true"
click at [404, 281] on button "SUBMIT" at bounding box center [390, 286] width 81 height 19
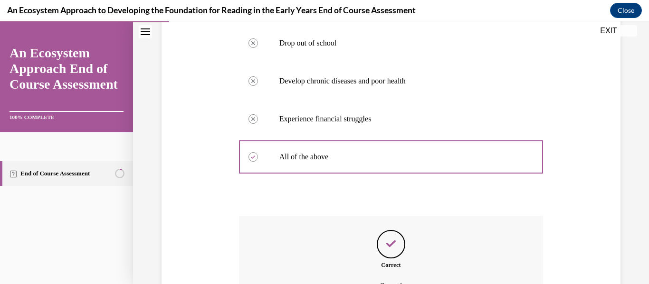
scroll to position [309, 0]
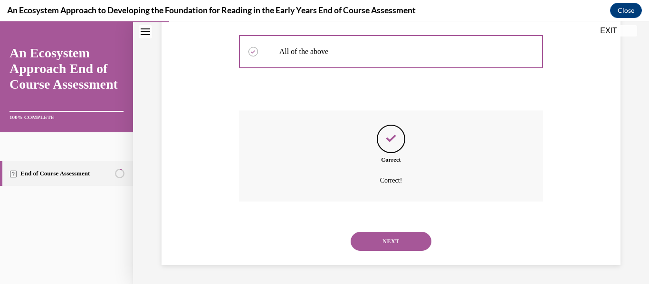
click at [380, 248] on button "NEXT" at bounding box center [390, 241] width 81 height 19
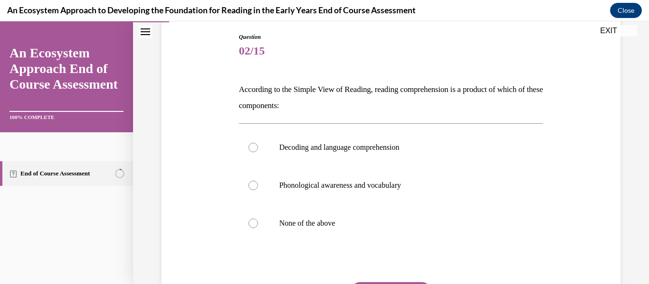
scroll to position [107, 0]
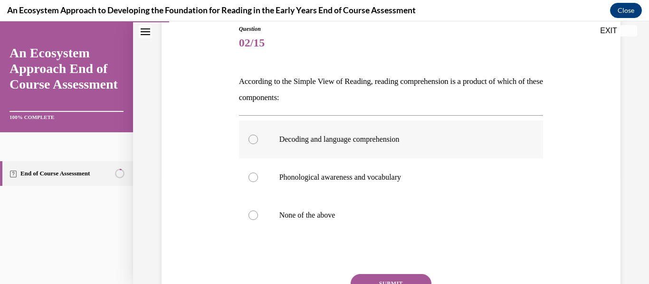
click at [332, 140] on p "Decoding and language comprehension" at bounding box center [399, 139] width 240 height 9
click at [258, 140] on input "Decoding and language comprehension" at bounding box center [252, 139] width 9 height 9
radio input "true"
click at [385, 274] on div "Question 02/15 According to the Simple View of Reading, reading comprehension i…" at bounding box center [391, 189] width 304 height 328
click at [383, 276] on button "SUBMIT" at bounding box center [390, 283] width 81 height 19
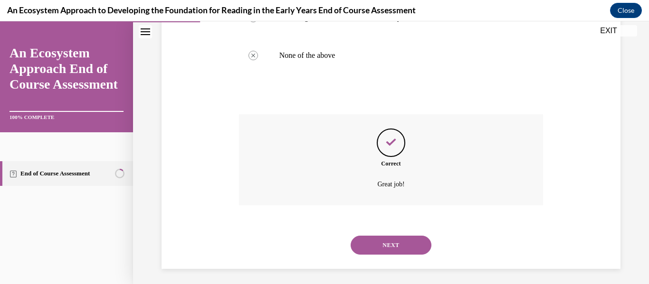
scroll to position [271, 0]
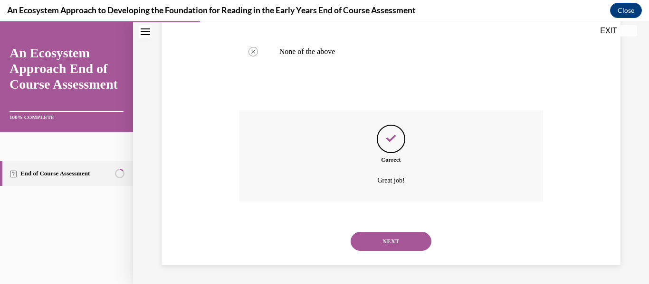
click at [381, 247] on button "NEXT" at bounding box center [390, 241] width 81 height 19
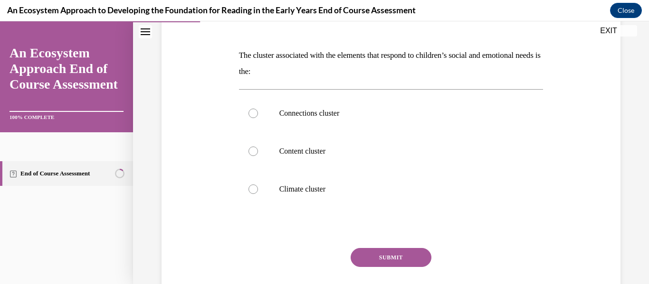
scroll to position [135, 0]
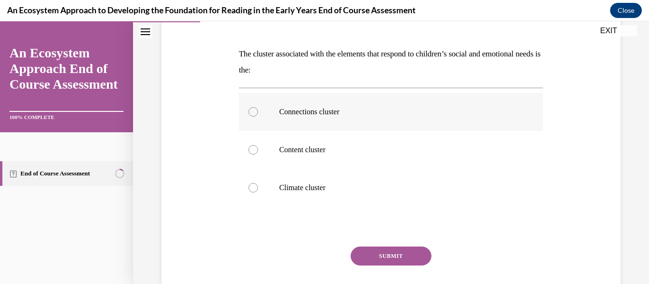
click at [316, 107] on p "Connections cluster" at bounding box center [399, 111] width 240 height 9
click at [258, 107] on input "Connections cluster" at bounding box center [252, 111] width 9 height 9
radio input "true"
click at [395, 260] on button "SUBMIT" at bounding box center [390, 256] width 81 height 19
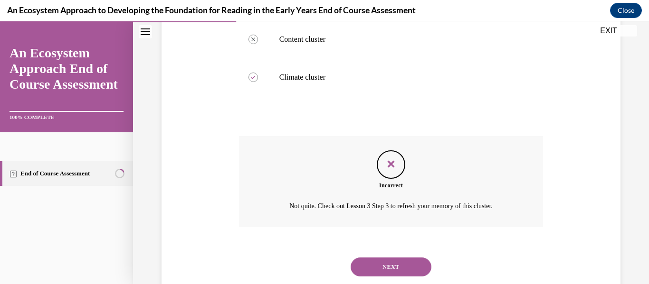
scroll to position [245, 0]
click at [383, 273] on button "NEXT" at bounding box center [390, 267] width 81 height 19
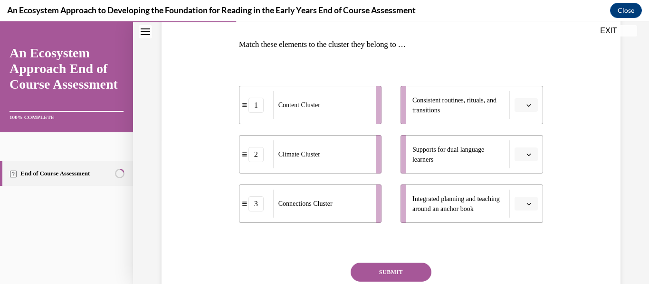
scroll to position [145, 0]
click at [348, 164] on div "Climate Cluster" at bounding box center [321, 154] width 96 height 28
click at [529, 103] on icon "button" at bounding box center [528, 104] width 5 height 5
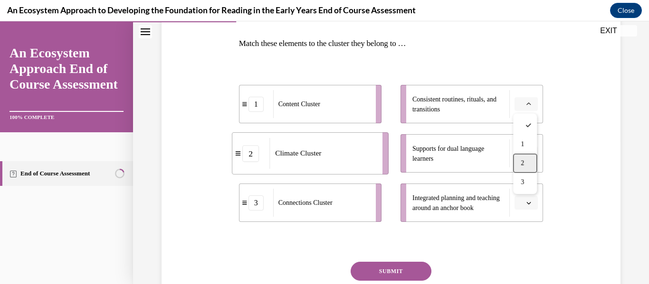
click at [521, 167] on div "2" at bounding box center [525, 163] width 24 height 19
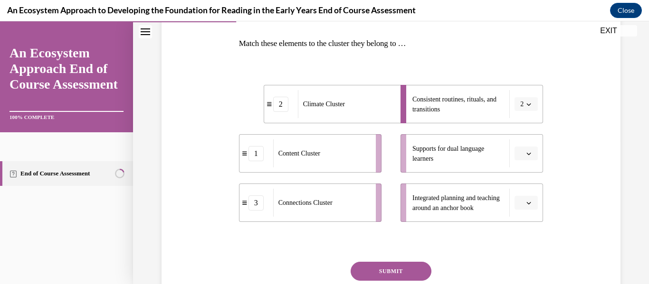
click at [531, 199] on button "button" at bounding box center [525, 203] width 23 height 14
click at [530, 149] on div "1" at bounding box center [525, 143] width 24 height 19
click at [524, 155] on button "button" at bounding box center [525, 154] width 23 height 14
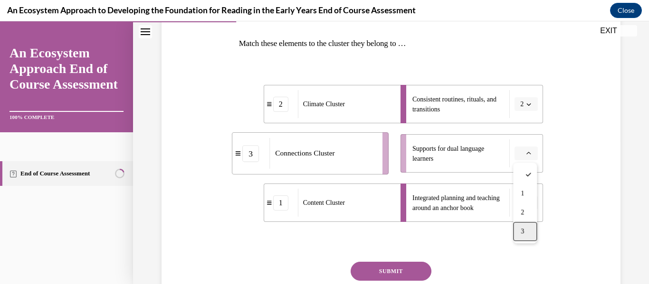
click at [517, 227] on div "3" at bounding box center [525, 231] width 24 height 19
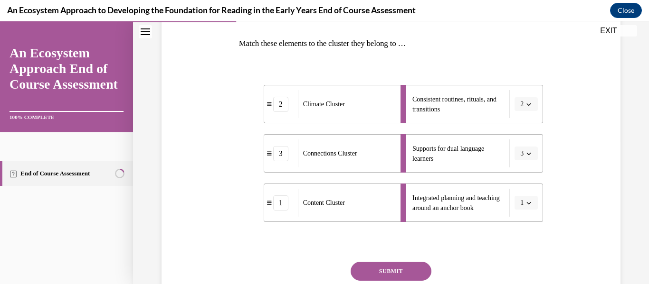
click at [416, 266] on button "SUBMIT" at bounding box center [390, 271] width 81 height 19
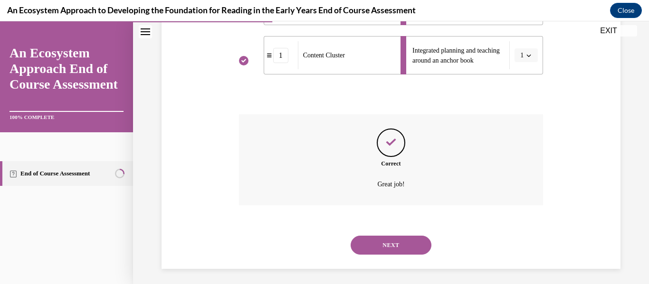
scroll to position [297, 0]
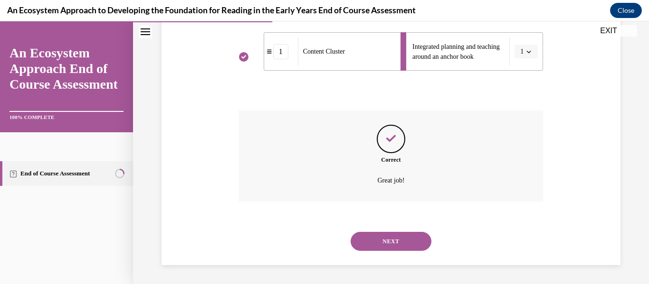
click at [379, 247] on button "NEXT" at bounding box center [390, 241] width 81 height 19
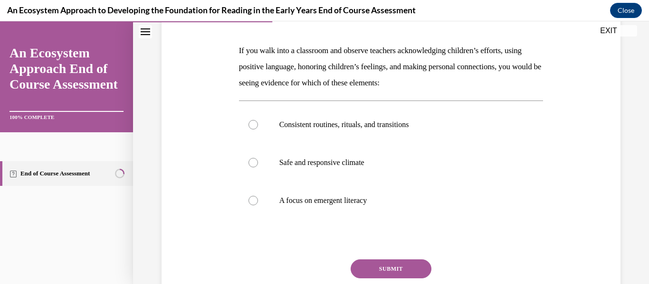
scroll to position [141, 0]
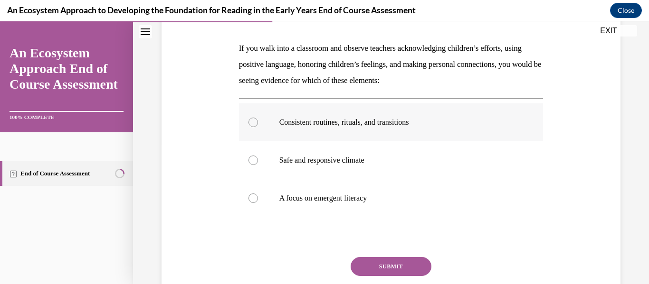
click at [371, 127] on label "Consistent routines, rituals, and transitions" at bounding box center [391, 123] width 304 height 38
click at [258, 127] on input "Consistent routines, rituals, and transitions" at bounding box center [252, 122] width 9 height 9
radio input "true"
click at [303, 165] on label "Safe and responsive climate" at bounding box center [391, 161] width 304 height 38
click at [258, 165] on input "Safe and responsive climate" at bounding box center [252, 160] width 9 height 9
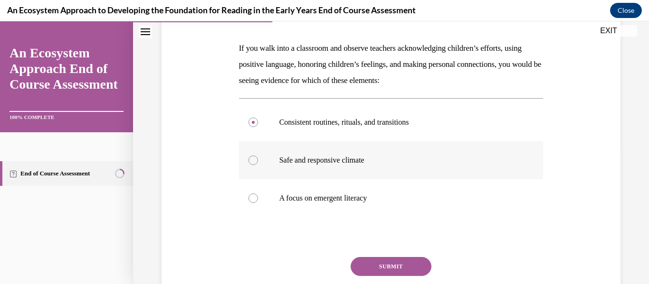
radio input "true"
click at [400, 264] on button "SUBMIT" at bounding box center [390, 266] width 81 height 19
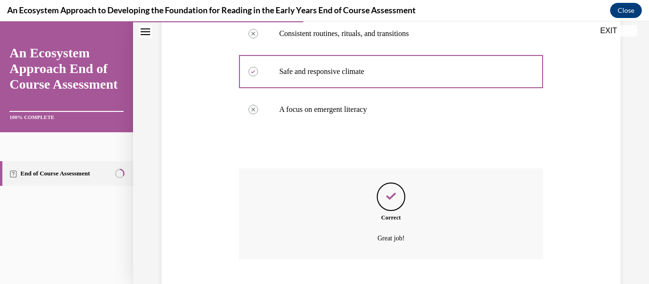
scroll to position [287, 0]
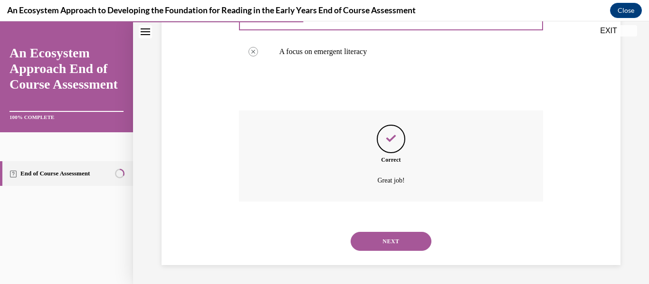
click at [397, 238] on button "NEXT" at bounding box center [390, 241] width 81 height 19
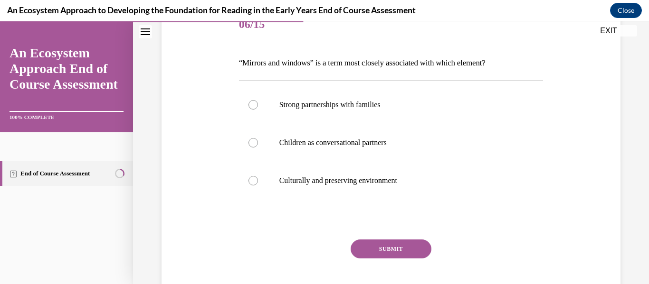
scroll to position [135, 0]
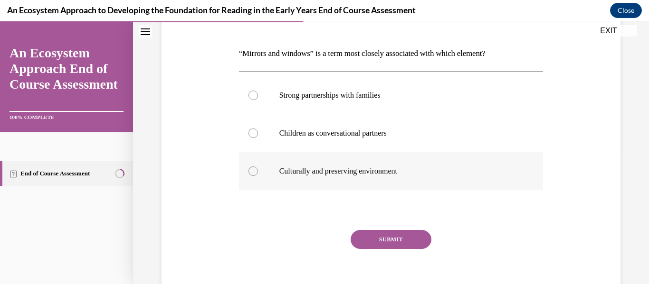
click at [294, 174] on p "Culturally and preserving environment" at bounding box center [399, 171] width 240 height 9
click at [258, 174] on input "Culturally and preserving environment" at bounding box center [252, 171] width 9 height 9
radio input "true"
click at [367, 234] on button "SUBMIT" at bounding box center [390, 239] width 81 height 19
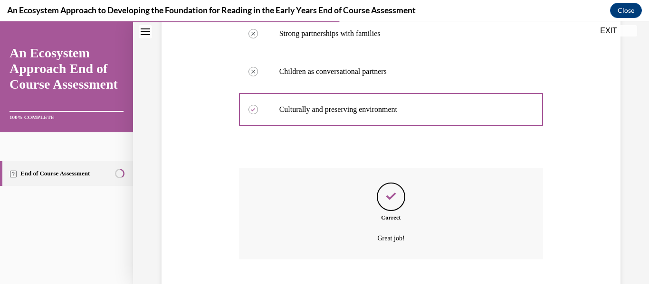
scroll to position [255, 0]
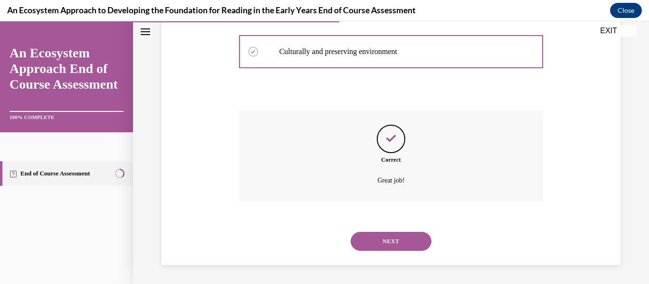
click at [372, 240] on button "NEXT" at bounding box center [390, 241] width 81 height 19
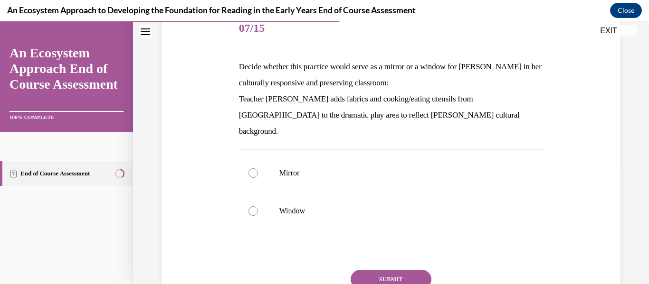
scroll to position [123, 0]
click at [292, 168] on p "Mirror" at bounding box center [399, 172] width 240 height 9
click at [258, 168] on input "Mirror" at bounding box center [252, 172] width 9 height 9
radio input "true"
click at [376, 269] on button "SUBMIT" at bounding box center [390, 278] width 81 height 19
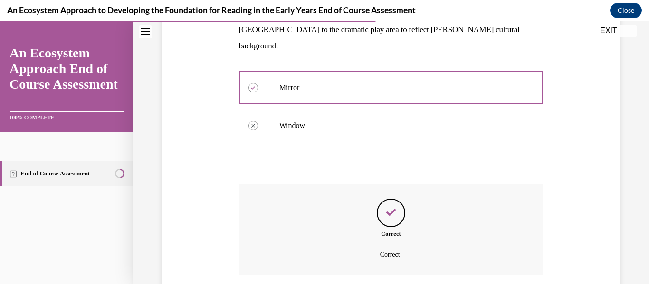
scroll to position [265, 0]
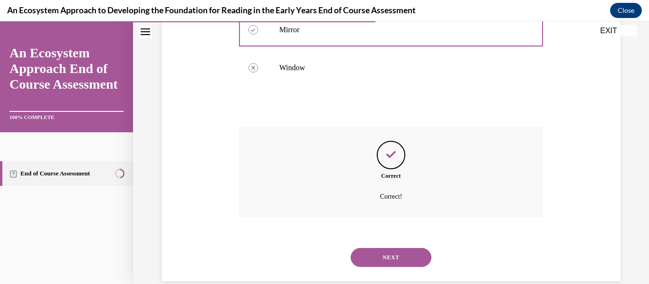
click at [376, 248] on button "NEXT" at bounding box center [390, 257] width 81 height 19
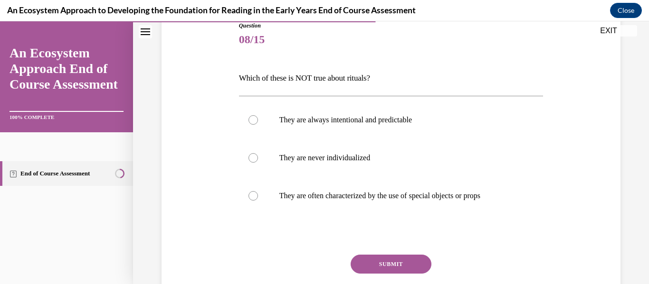
scroll to position [111, 0]
click at [307, 158] on p "They are never individualized" at bounding box center [399, 157] width 240 height 9
click at [258, 158] on input "They are never individualized" at bounding box center [252, 157] width 9 height 9
radio input "true"
click at [395, 263] on button "SUBMIT" at bounding box center [390, 264] width 81 height 19
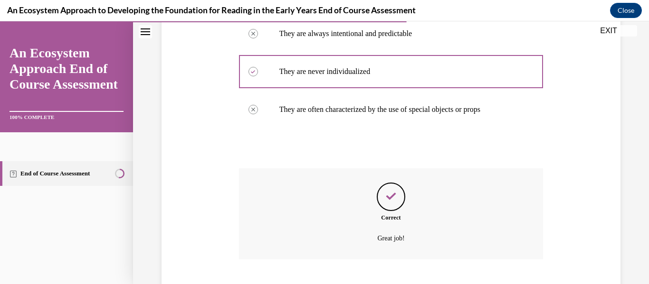
scroll to position [255, 0]
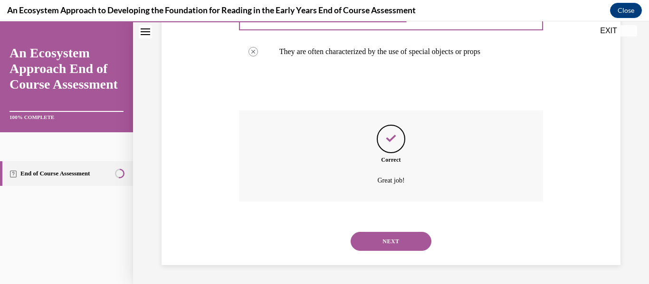
click at [375, 235] on button "NEXT" at bounding box center [390, 241] width 81 height 19
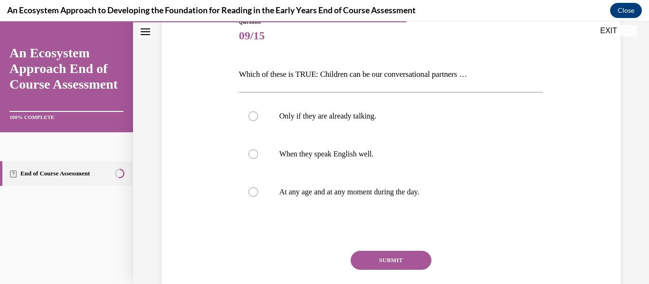
scroll to position [117, 0]
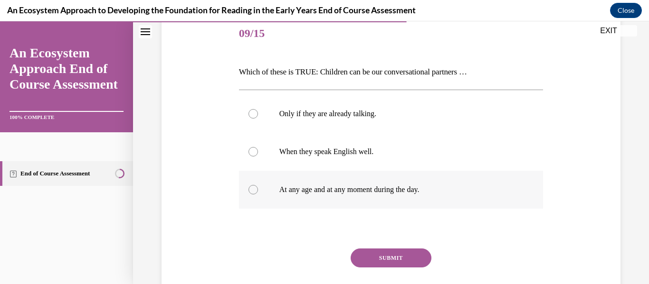
click at [329, 187] on p "At any age and at any moment during the day." at bounding box center [399, 189] width 240 height 9
click at [258, 187] on input "At any age and at any moment during the day." at bounding box center [252, 189] width 9 height 9
radio input "true"
click at [394, 266] on button "SUBMIT" at bounding box center [390, 258] width 81 height 19
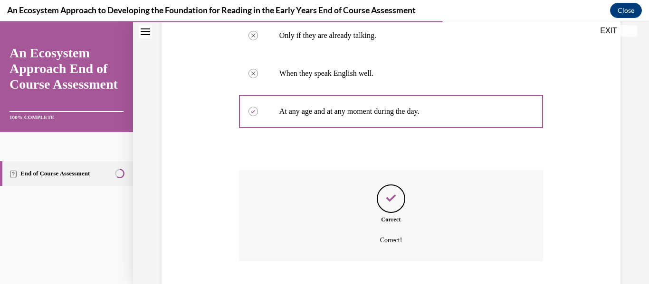
scroll to position [255, 0]
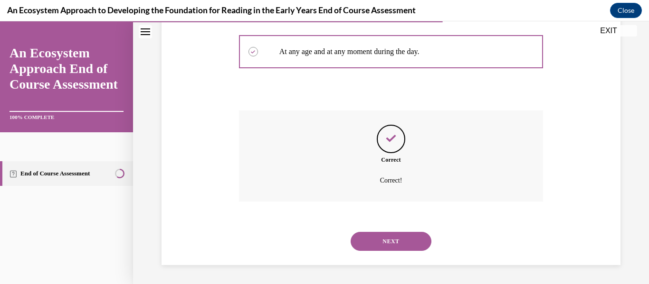
click at [378, 242] on button "NEXT" at bounding box center [390, 241] width 81 height 19
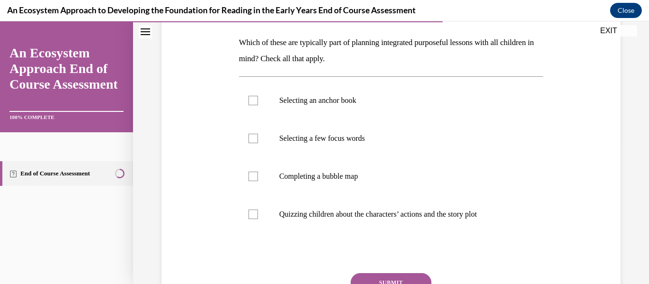
scroll to position [148, 0]
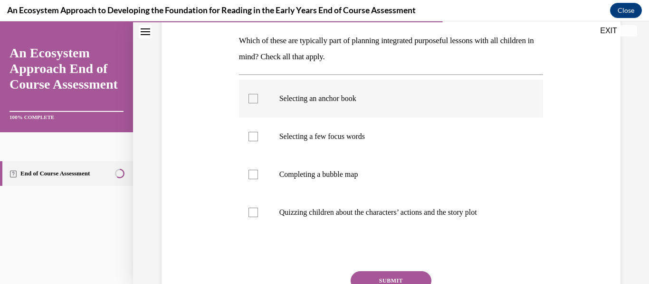
click at [269, 103] on label "Selecting an anchor book" at bounding box center [391, 99] width 304 height 38
click at [258, 103] on input "Selecting an anchor book" at bounding box center [252, 98] width 9 height 9
checkbox input "true"
click at [260, 134] on label "Selecting a few focus words" at bounding box center [391, 137] width 304 height 38
click at [258, 134] on input "Selecting a few focus words" at bounding box center [252, 136] width 9 height 9
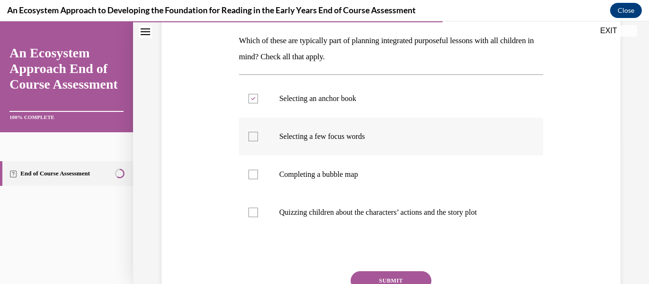
checkbox input "true"
click at [257, 171] on div at bounding box center [252, 174] width 9 height 9
click at [257, 171] on input "Completing a bubble map" at bounding box center [252, 174] width 9 height 9
checkbox input "true"
click at [362, 276] on button "SUBMIT" at bounding box center [390, 281] width 81 height 19
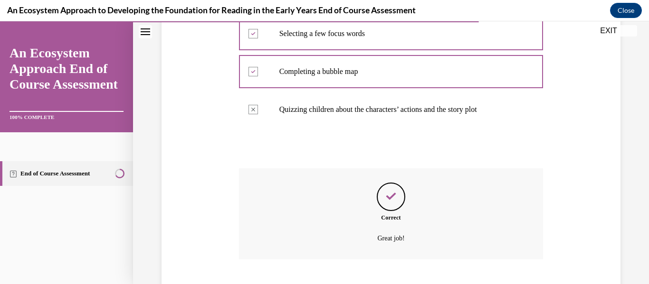
scroll to position [309, 0]
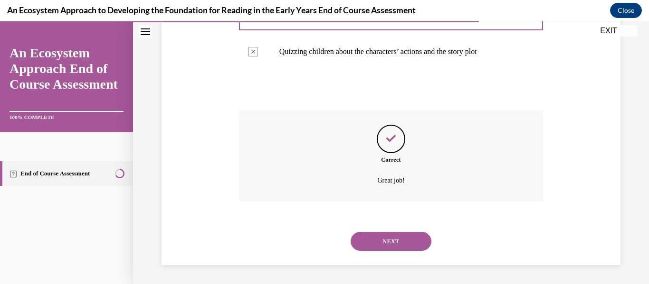
click at [381, 245] on button "NEXT" at bounding box center [390, 241] width 81 height 19
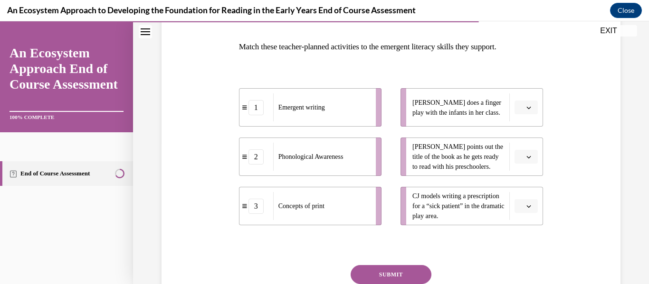
scroll to position [161, 0]
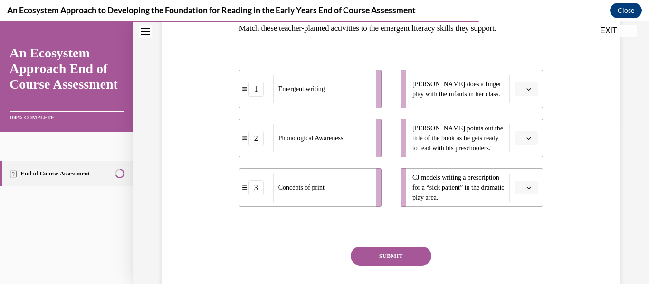
click at [527, 189] on icon "button" at bounding box center [528, 188] width 5 height 5
click at [523, 231] on span "1" at bounding box center [521, 228] width 3 height 8
click at [526, 136] on icon "button" at bounding box center [528, 138] width 5 height 5
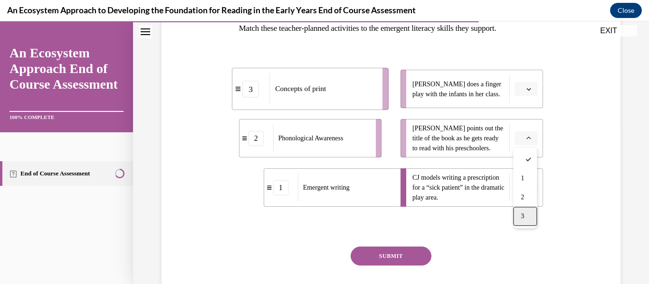
click at [522, 217] on span "3" at bounding box center [521, 217] width 3 height 8
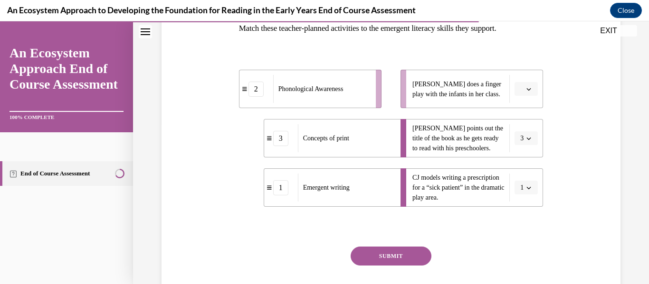
click at [529, 89] on icon "button" at bounding box center [528, 89] width 5 height 5
click at [519, 152] on div "2" at bounding box center [525, 148] width 24 height 19
click at [408, 259] on button "SUBMIT" at bounding box center [390, 256] width 81 height 19
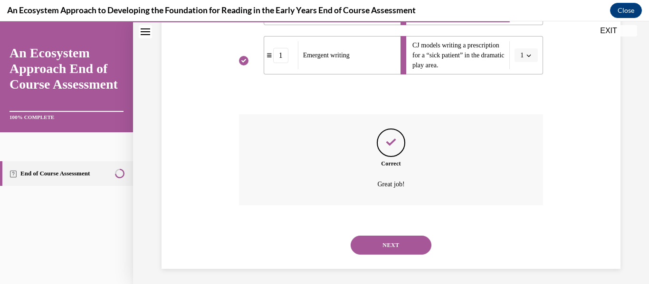
scroll to position [297, 0]
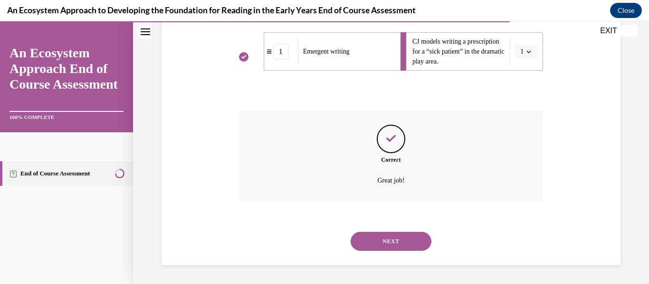
click at [392, 245] on button "NEXT" at bounding box center [390, 241] width 81 height 19
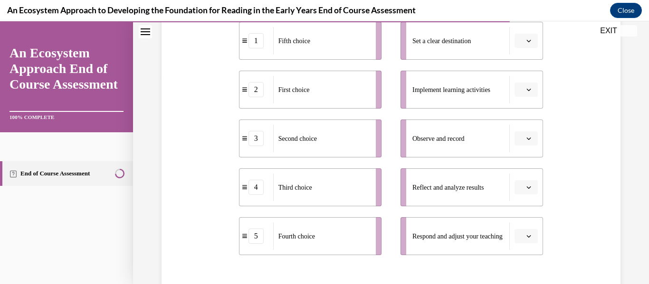
scroll to position [209, 0]
click at [526, 38] on icon "button" at bounding box center [528, 40] width 5 height 5
click at [519, 151] on div "5" at bounding box center [525, 156] width 24 height 19
click at [522, 136] on span "Please select an option" at bounding box center [521, 137] width 3 height 9
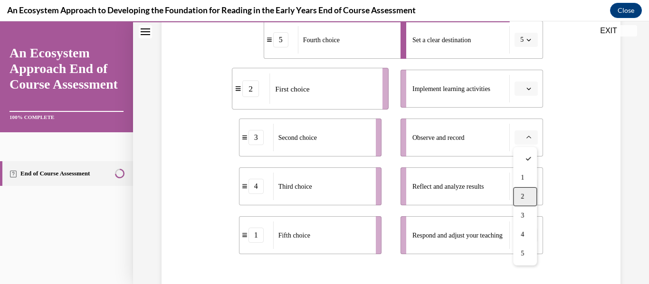
click at [515, 202] on div "2" at bounding box center [525, 197] width 24 height 19
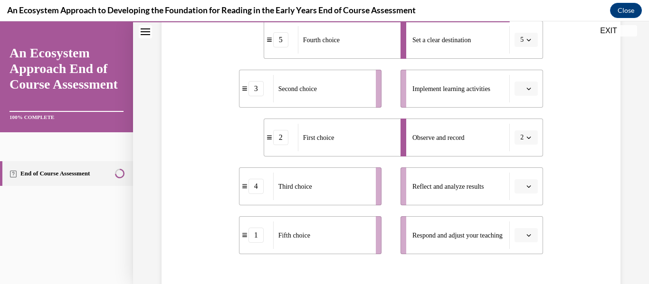
click at [525, 185] on button "button" at bounding box center [525, 187] width 23 height 14
click at [522, 123] on div "3" at bounding box center [525, 127] width 24 height 19
click at [521, 236] on span "Please select an option" at bounding box center [521, 235] width 3 height 9
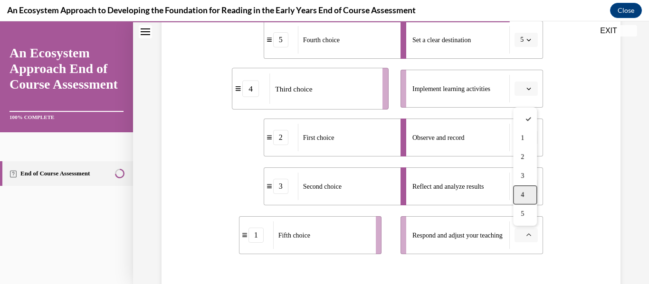
click at [520, 193] on span "4" at bounding box center [521, 195] width 3 height 8
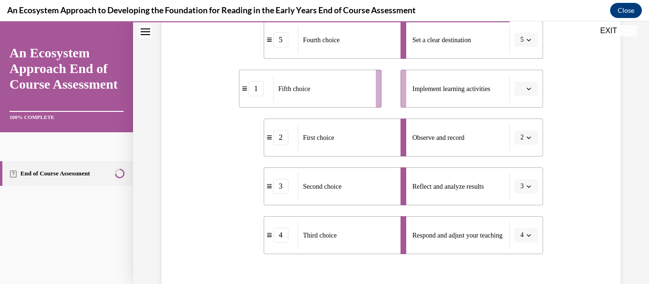
click at [528, 93] on button "button" at bounding box center [525, 89] width 23 height 14
click at [525, 126] on div "1" at bounding box center [525, 129] width 24 height 19
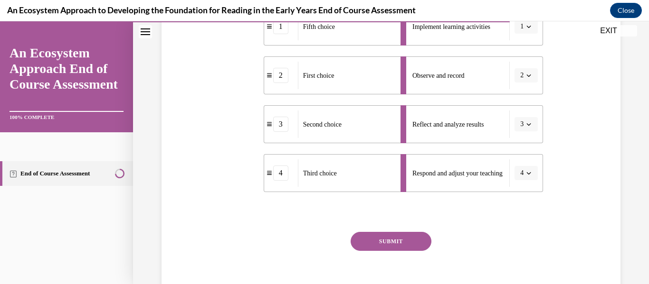
click at [403, 243] on button "SUBMIT" at bounding box center [390, 241] width 81 height 19
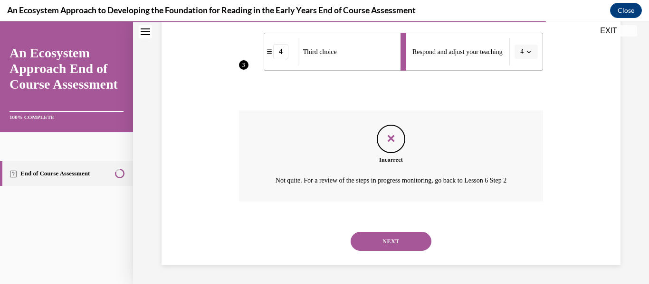
scroll to position [405, 0]
click at [403, 243] on button "NEXT" at bounding box center [390, 241] width 81 height 19
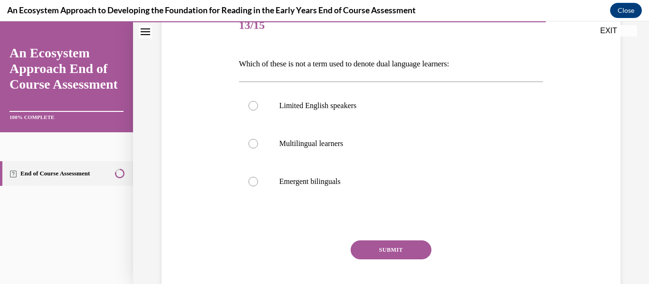
scroll to position [126, 0]
click at [335, 107] on p "Limited English speakers" at bounding box center [399, 104] width 240 height 9
click at [258, 107] on input "Limited English speakers" at bounding box center [252, 104] width 9 height 9
radio input "true"
click at [411, 248] on button "SUBMIT" at bounding box center [390, 249] width 81 height 19
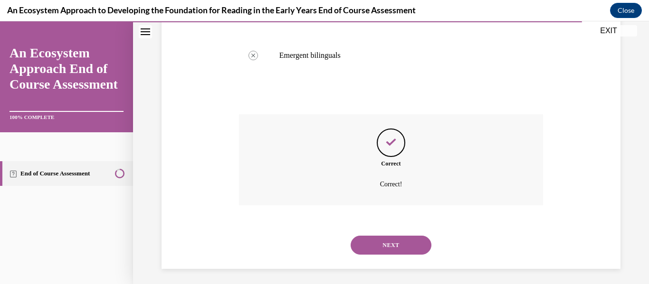
scroll to position [255, 0]
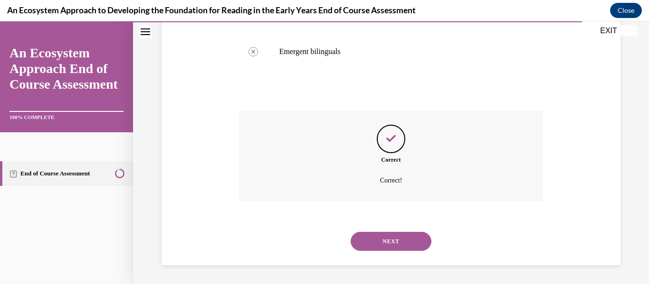
click at [386, 233] on button "NEXT" at bounding box center [390, 241] width 81 height 19
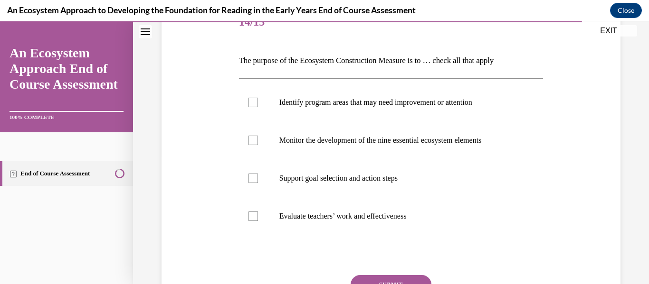
scroll to position [130, 0]
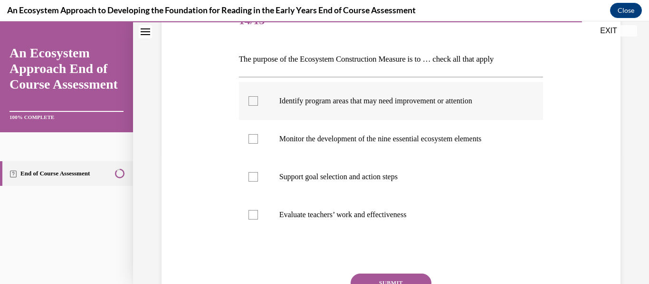
click at [254, 102] on div at bounding box center [252, 100] width 9 height 9
click at [254, 102] on input "Identify program areas that may need improvement or attention" at bounding box center [252, 100] width 9 height 9
checkbox input "true"
click at [259, 141] on label "Monitor the development of the nine essential ecosystem elements" at bounding box center [391, 139] width 304 height 38
click at [258, 141] on input "Monitor the development of the nine essential ecosystem elements" at bounding box center [252, 138] width 9 height 9
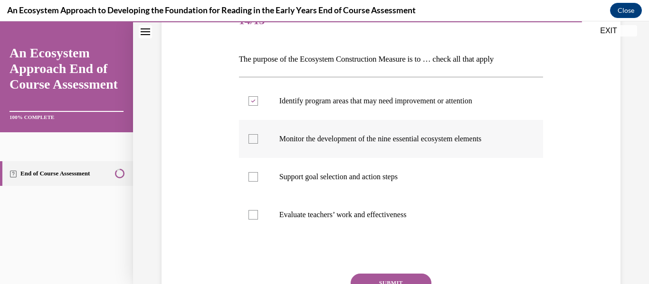
checkbox input "true"
click at [255, 167] on label "Support goal selection and action steps" at bounding box center [391, 177] width 304 height 38
click at [255, 172] on input "Support goal selection and action steps" at bounding box center [252, 176] width 9 height 9
checkbox input "true"
click at [412, 279] on button "SUBMIT" at bounding box center [390, 283] width 81 height 19
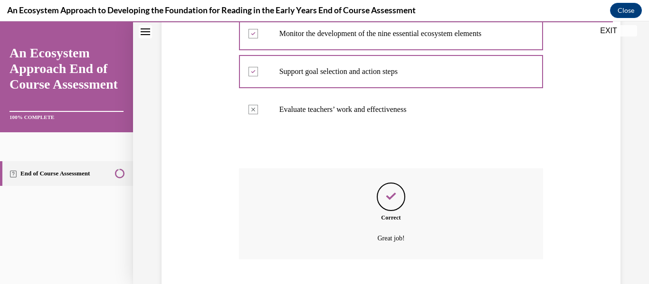
scroll to position [293, 0]
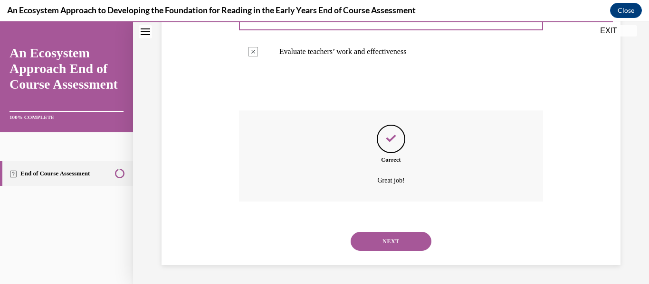
click at [382, 237] on button "NEXT" at bounding box center [390, 241] width 81 height 19
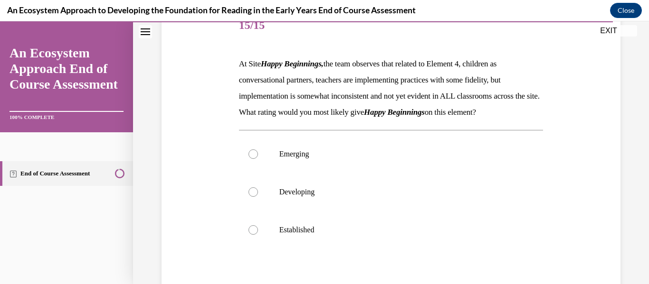
scroll to position [142, 0]
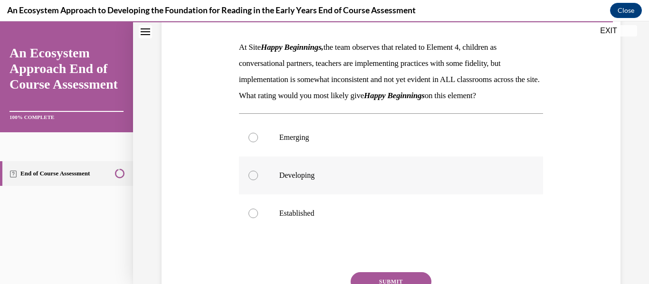
click at [294, 180] on p "Developing" at bounding box center [399, 175] width 240 height 9
click at [258, 180] on input "Developing" at bounding box center [252, 175] width 9 height 9
radio input "true"
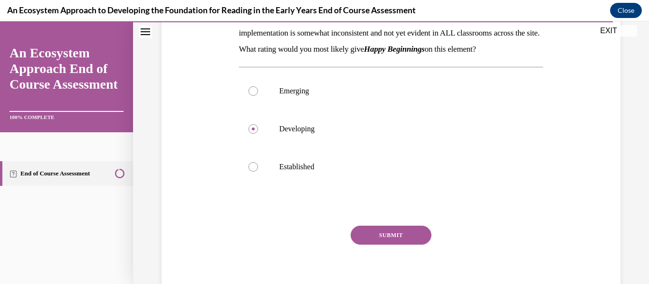
click at [397, 245] on button "SUBMIT" at bounding box center [390, 235] width 81 height 19
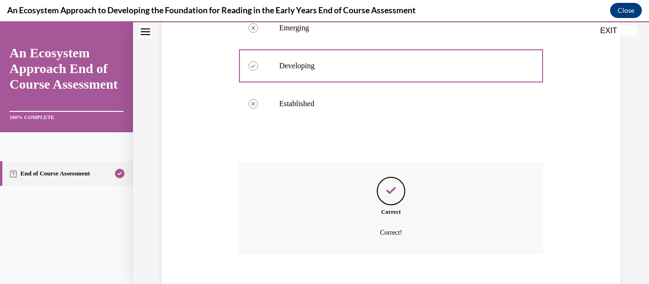
scroll to position [320, 0]
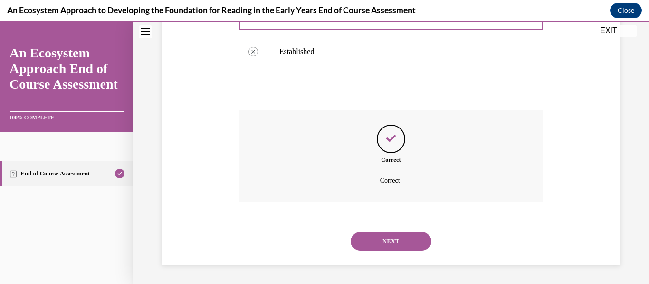
click at [388, 246] on button "NEXT" at bounding box center [390, 241] width 81 height 19
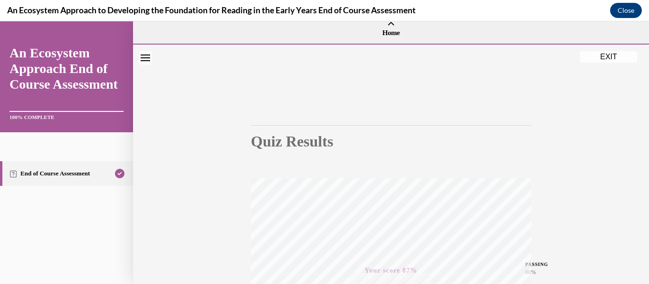
scroll to position [9, 0]
click at [600, 52] on button "EXIT" at bounding box center [608, 50] width 57 height 11
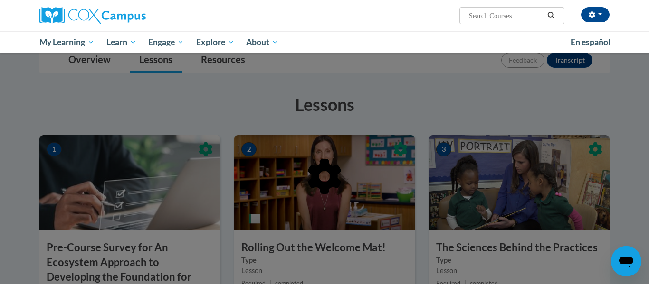
scroll to position [0, 0]
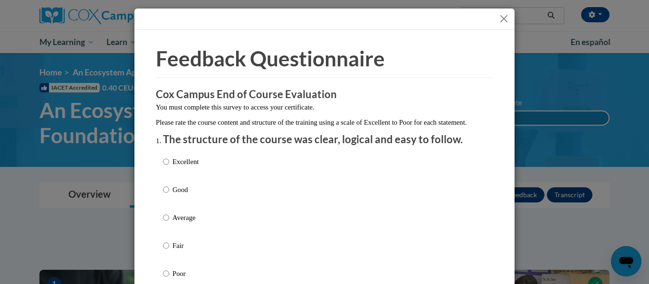
click at [503, 19] on button "Close" at bounding box center [504, 19] width 12 height 12
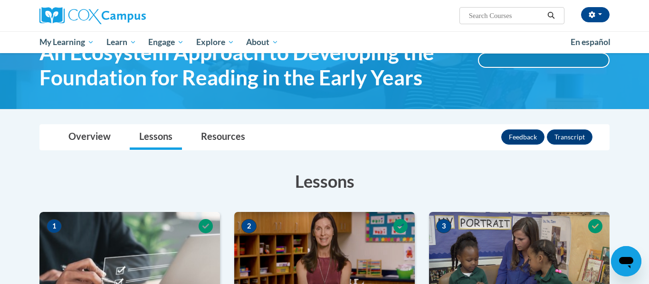
scroll to position [83, 0]
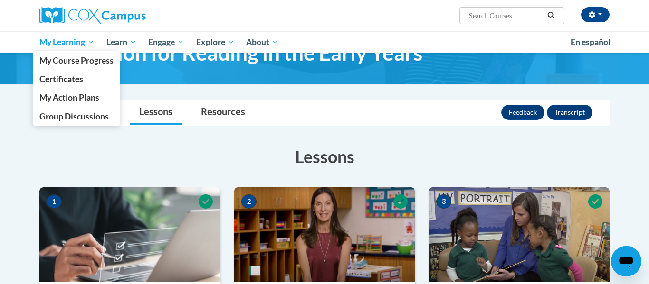
click at [52, 43] on span "My Learning" at bounding box center [66, 42] width 55 height 11
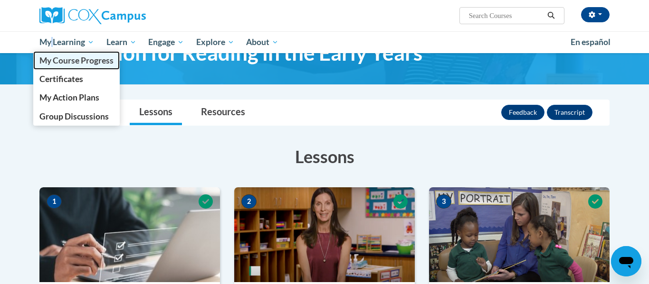
click at [47, 61] on span "My Course Progress" at bounding box center [76, 61] width 74 height 10
